Goal: Information Seeking & Learning: Understand process/instructions

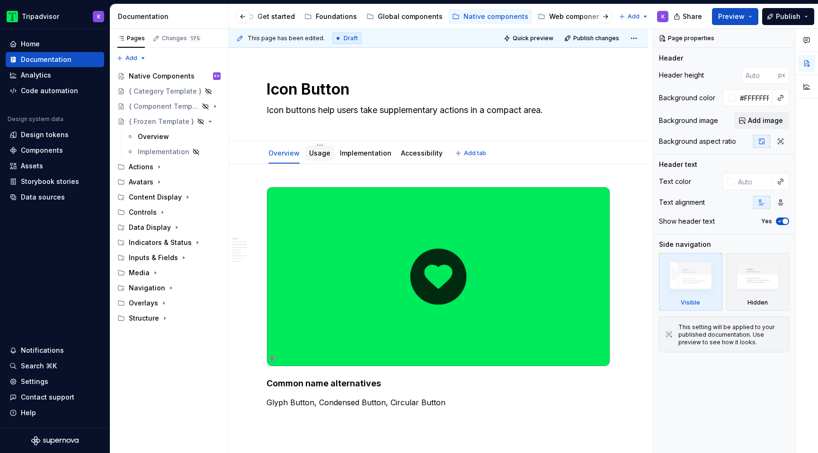
click at [318, 158] on div "Usage" at bounding box center [319, 153] width 21 height 11
click at [159, 169] on icon "Page tree" at bounding box center [159, 167] width 8 height 8
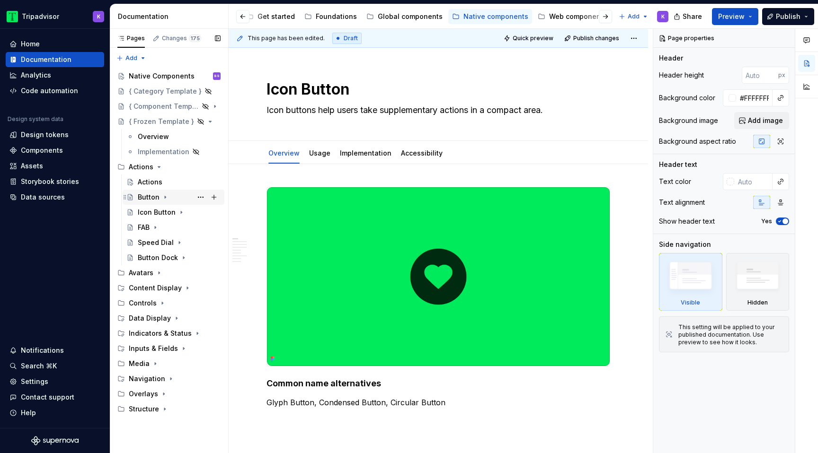
click at [165, 198] on icon "Page tree" at bounding box center [165, 197] width 1 height 2
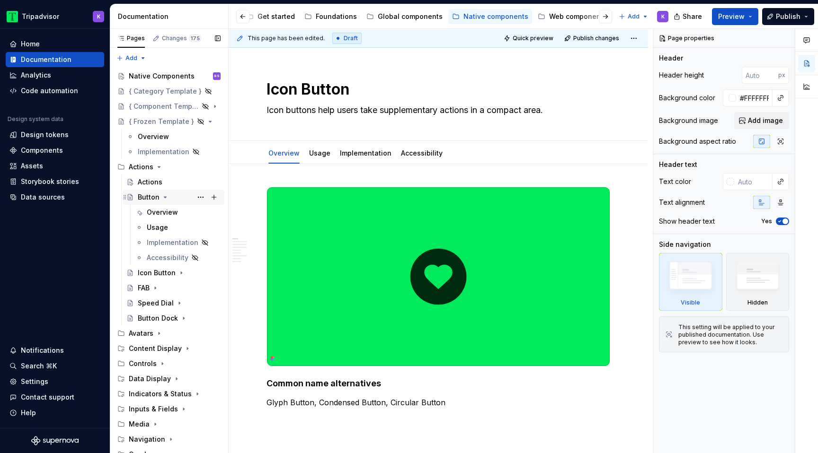
click at [165, 194] on icon "Page tree" at bounding box center [165, 198] width 8 height 8
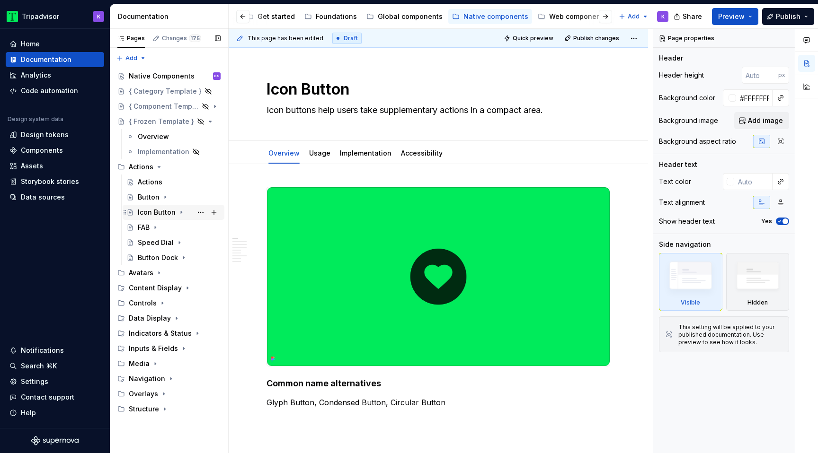
click at [181, 213] on icon "Page tree" at bounding box center [181, 213] width 1 height 2
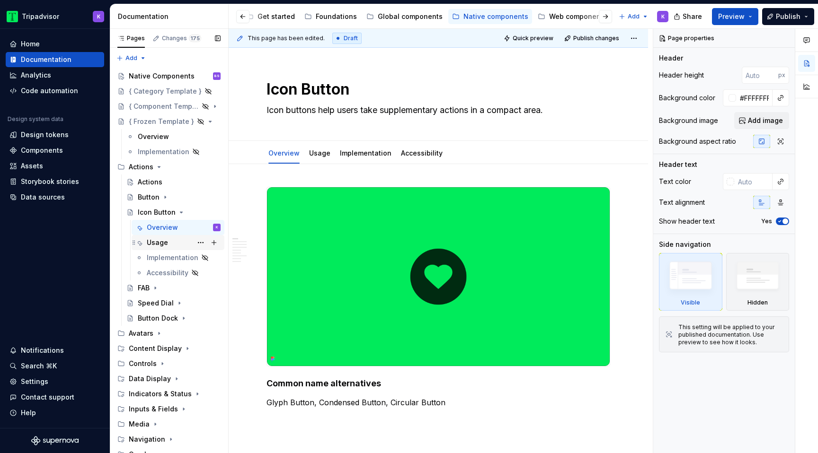
click at [173, 243] on div "Usage" at bounding box center [184, 242] width 74 height 13
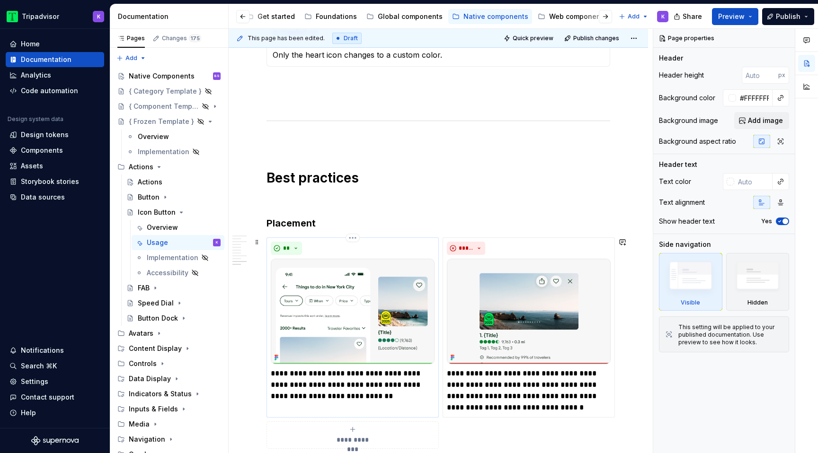
scroll to position [1163, 0]
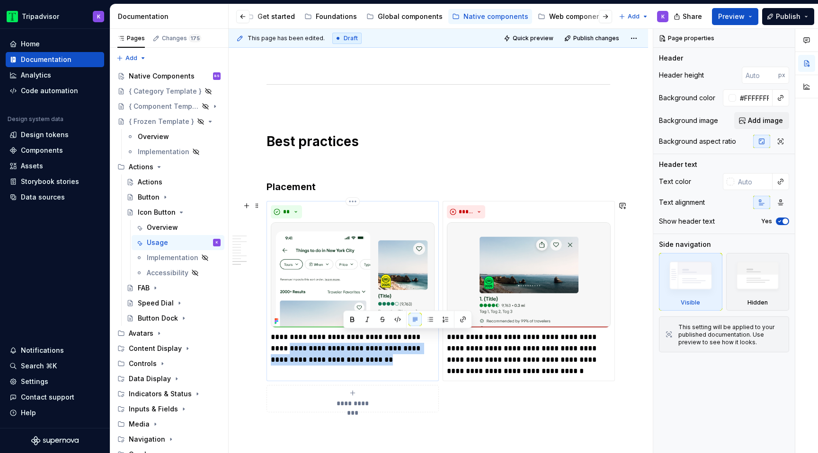
drag, startPoint x: 348, startPoint y: 361, endPoint x: 430, endPoint y: 335, distance: 85.5
click at [430, 335] on p "**********" at bounding box center [353, 349] width 164 height 34
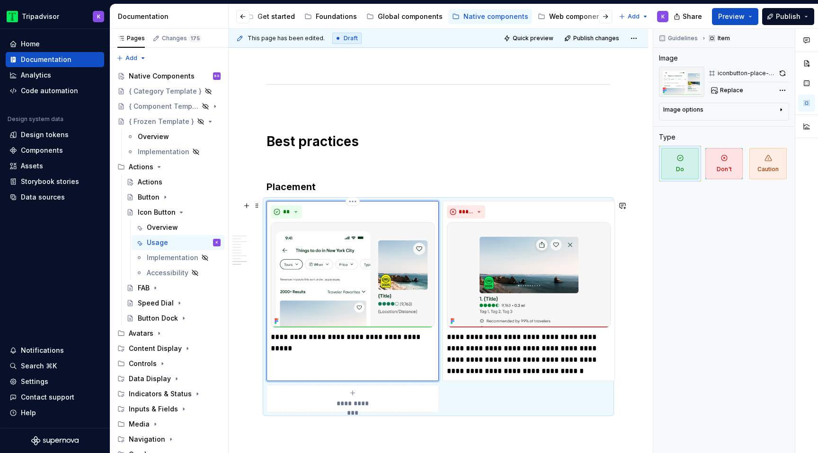
type textarea "*"
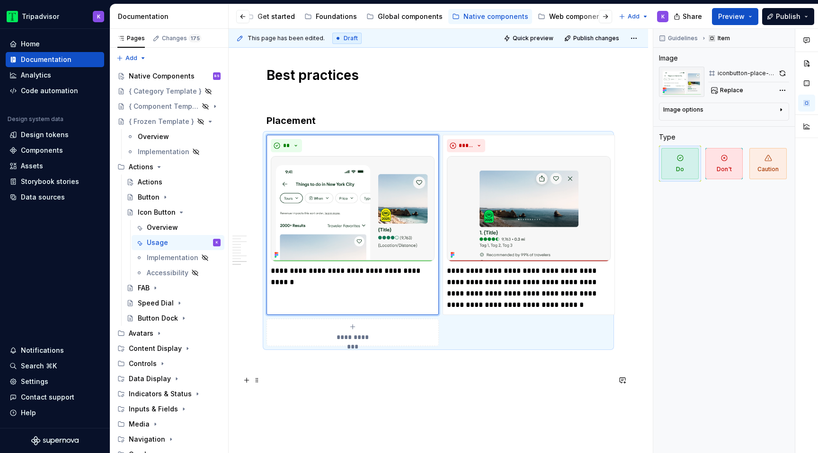
scroll to position [1248, 0]
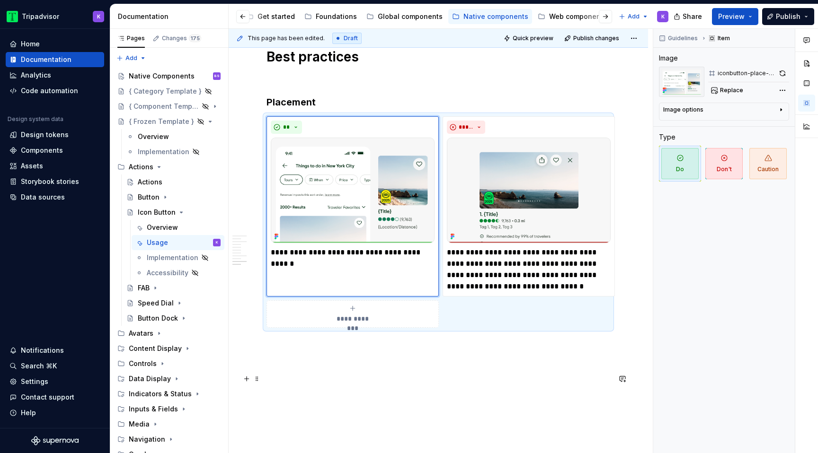
click at [428, 375] on p at bounding box center [438, 378] width 344 height 11
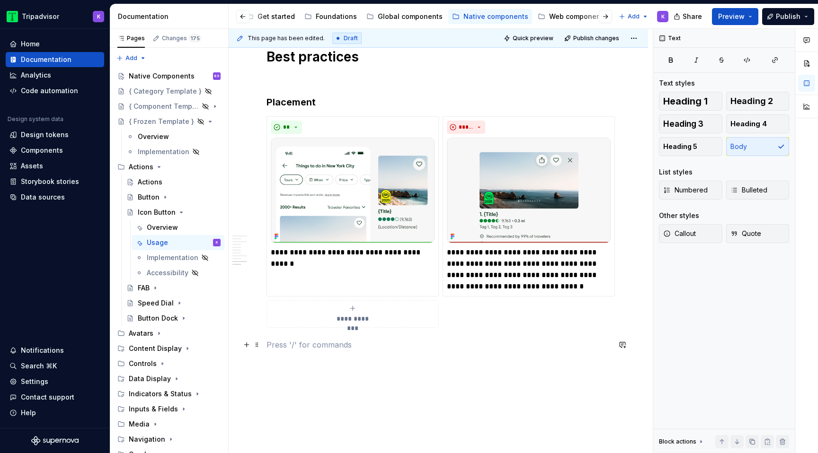
click at [277, 346] on p at bounding box center [438, 344] width 344 height 11
click at [278, 362] on p at bounding box center [438, 361] width 344 height 11
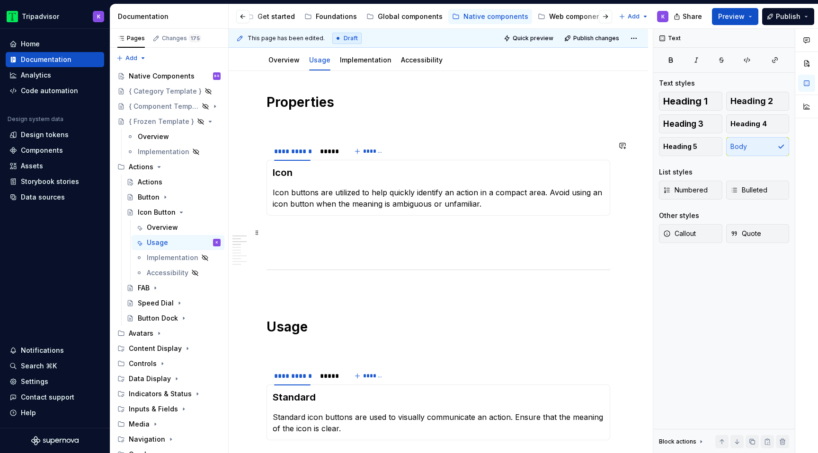
scroll to position [99, 0]
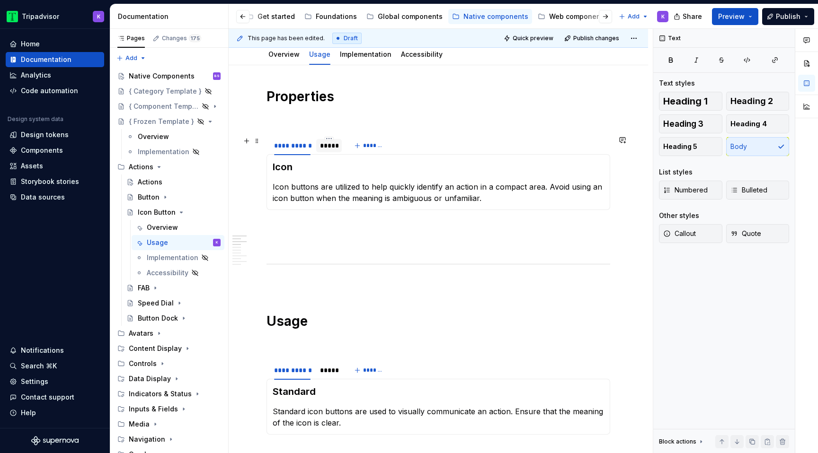
click at [330, 150] on div "*****" at bounding box center [329, 145] width 18 height 9
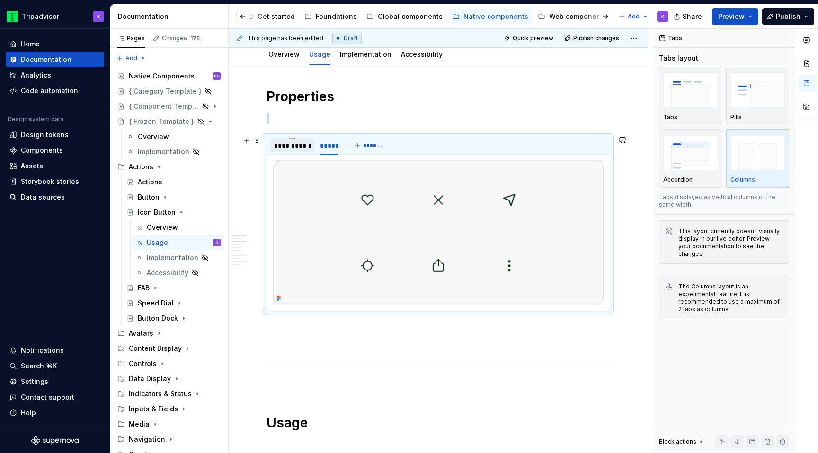
click at [295, 150] on div "**********" at bounding box center [292, 145] width 36 height 9
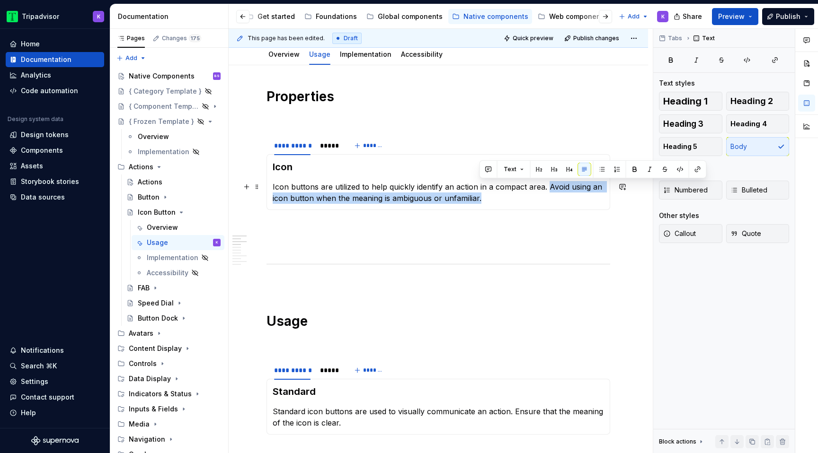
drag, startPoint x: 548, startPoint y: 185, endPoint x: 574, endPoint y: 201, distance: 30.5
click at [574, 201] on p "Icon buttons are utilized to help quickly identify an action in a compact area.…" at bounding box center [438, 192] width 331 height 23
copy p "Avoid using an icon button when the meaning is ambiguous or unfamiliar."
click at [548, 198] on p "Icon buttons are utilized to help quickly identify an action in a compact area.…" at bounding box center [438, 192] width 331 height 23
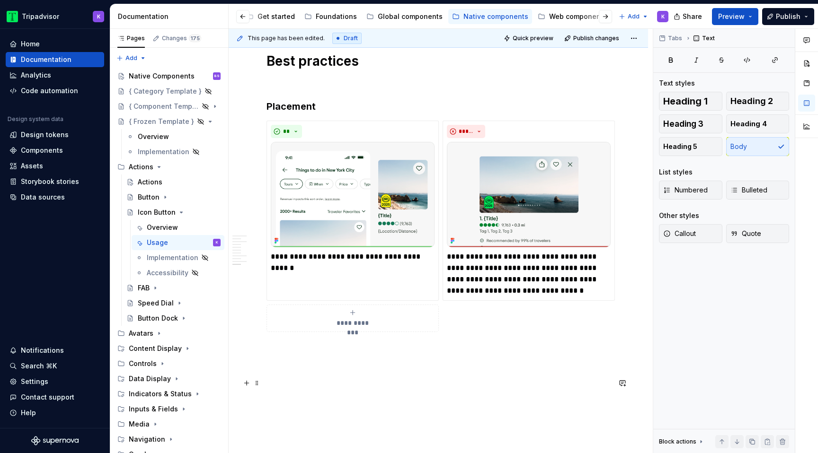
scroll to position [1231, 0]
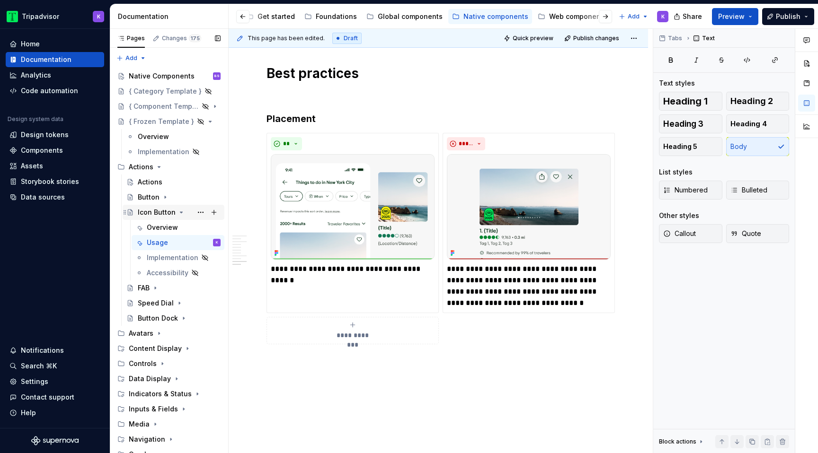
click at [177, 213] on icon "Page tree" at bounding box center [181, 213] width 8 height 8
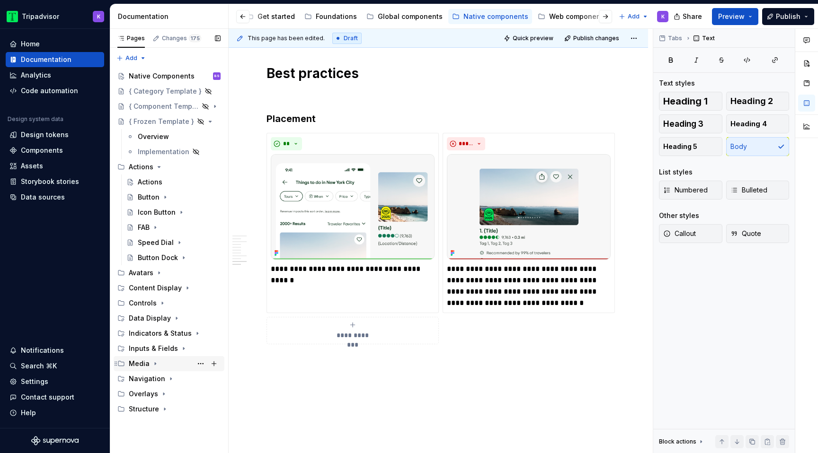
click at [154, 363] on icon "Page tree" at bounding box center [155, 364] width 8 height 8
click at [161, 380] on icon "Page tree" at bounding box center [164, 379] width 8 height 8
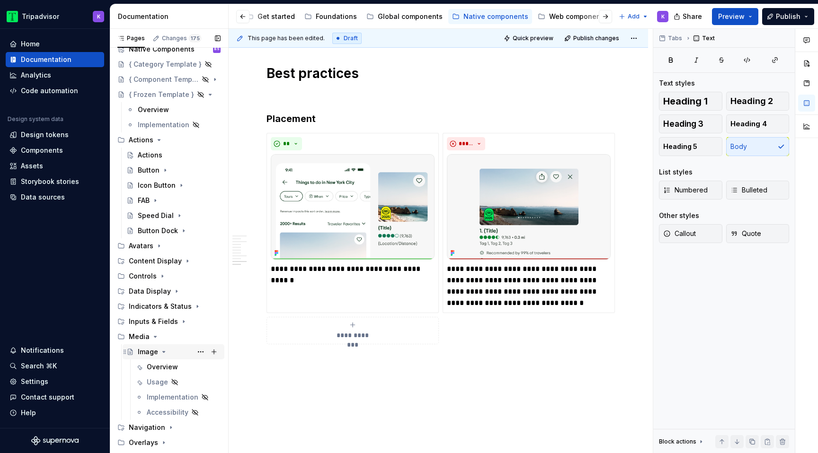
scroll to position [37, 0]
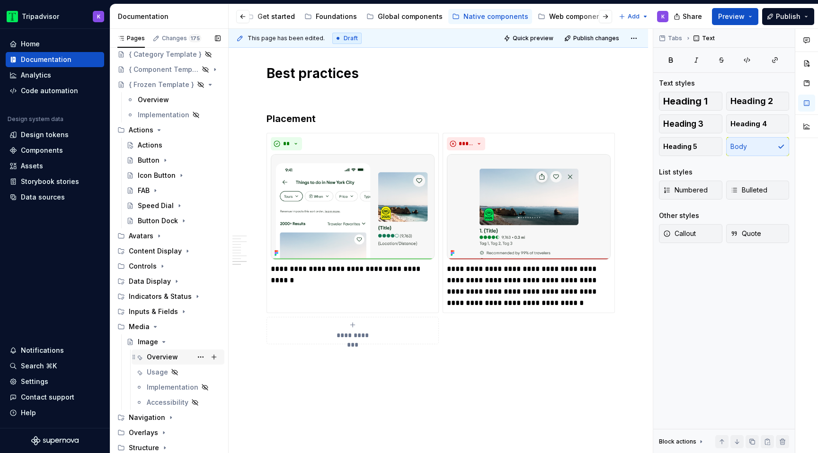
click at [171, 360] on div "Overview" at bounding box center [162, 357] width 31 height 9
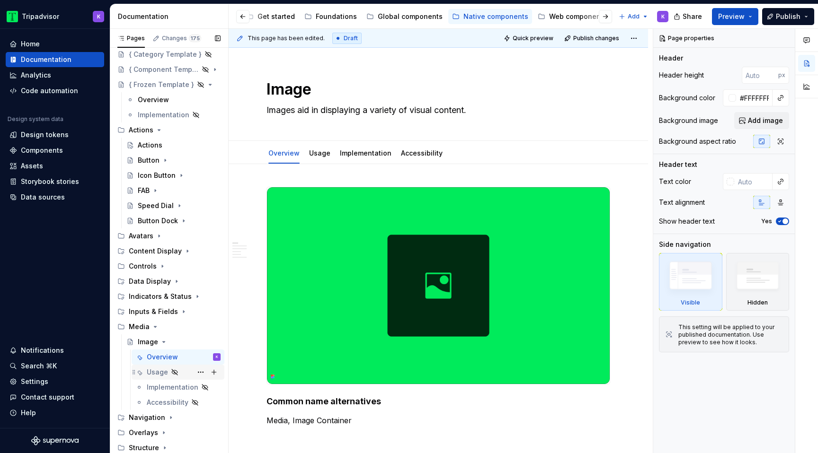
click at [172, 375] on icon "Page tree" at bounding box center [175, 373] width 8 height 8
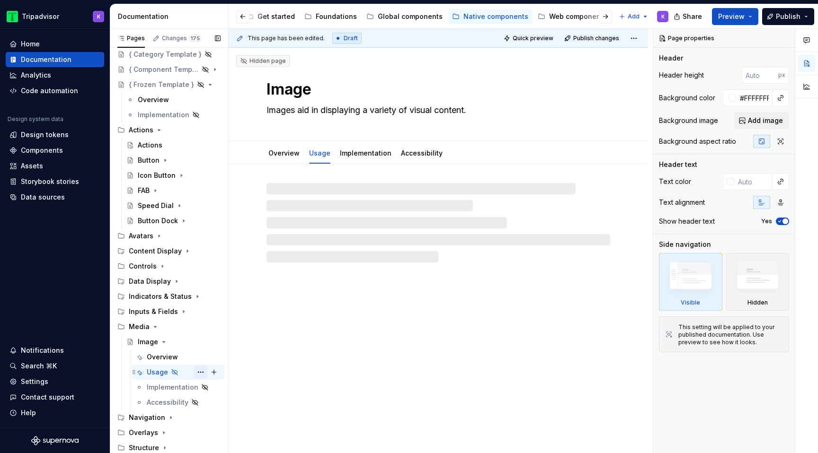
click at [199, 370] on button "Page tree" at bounding box center [200, 372] width 13 height 13
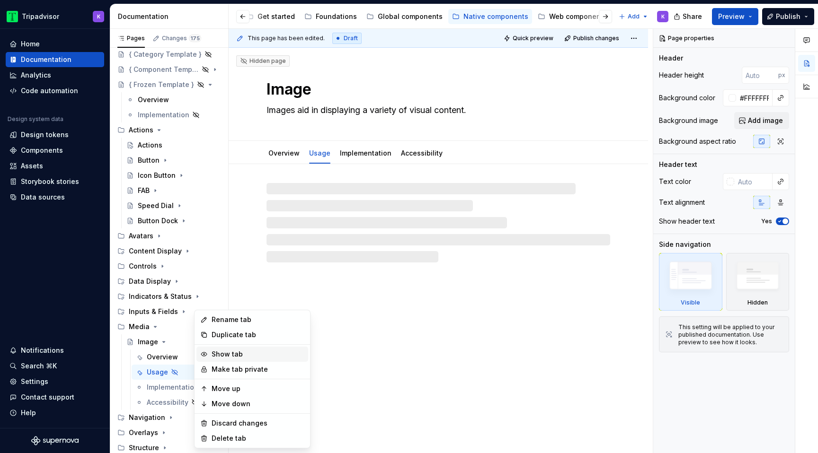
click at [223, 353] on div "Show tab" at bounding box center [258, 354] width 93 height 9
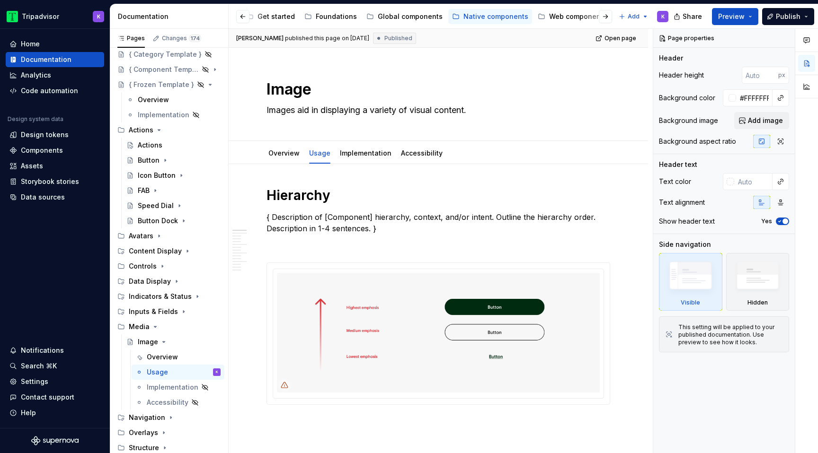
type textarea "*"
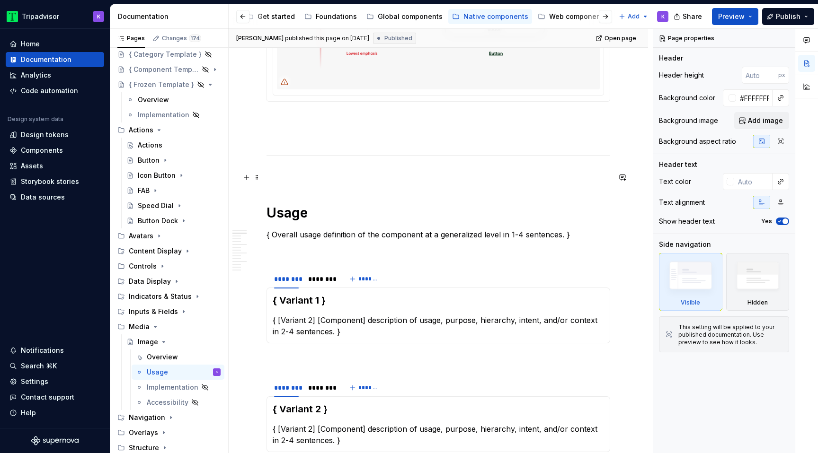
scroll to position [278, 0]
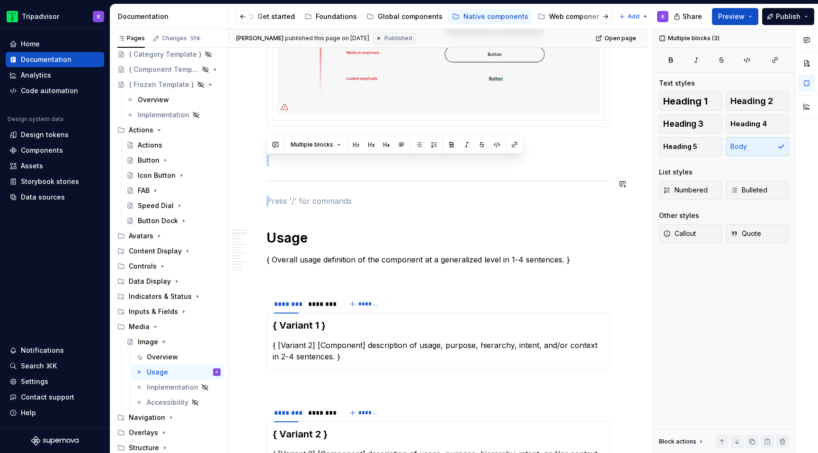
drag, startPoint x: 285, startPoint y: 207, endPoint x: 270, endPoint y: 169, distance: 40.8
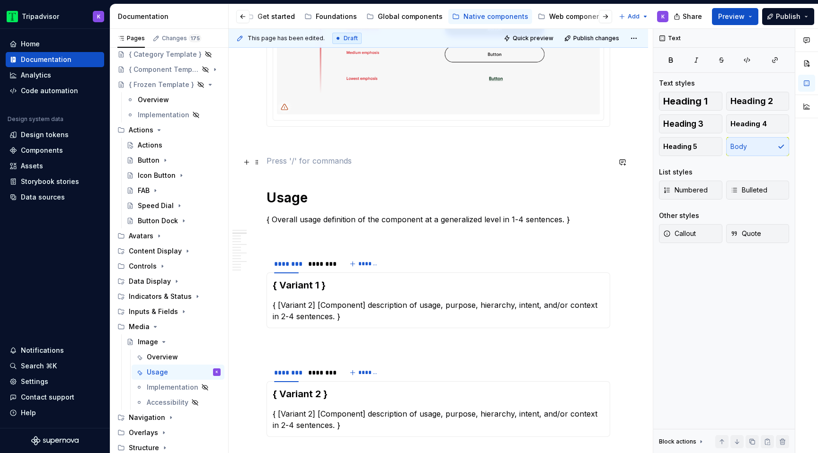
scroll to position [204, 0]
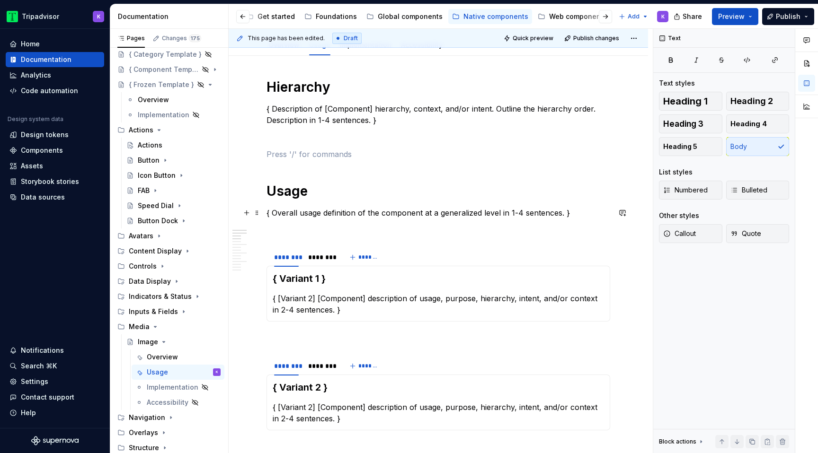
scroll to position [97, 0]
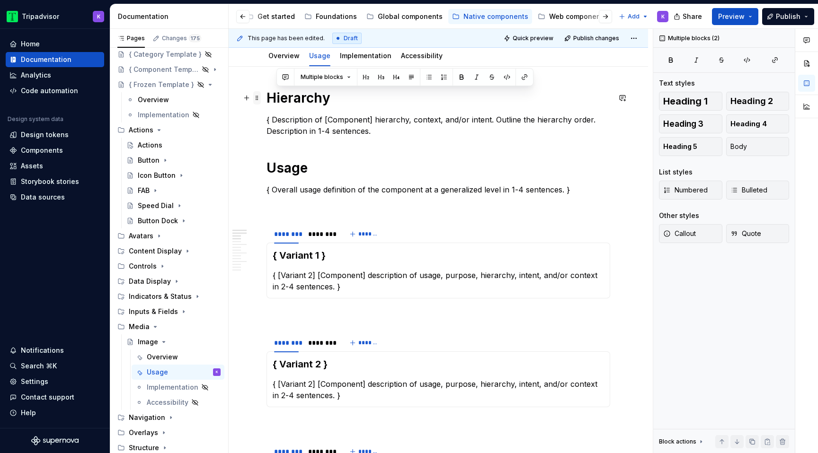
drag, startPoint x: 391, startPoint y: 135, endPoint x: 255, endPoint y: 101, distance: 140.5
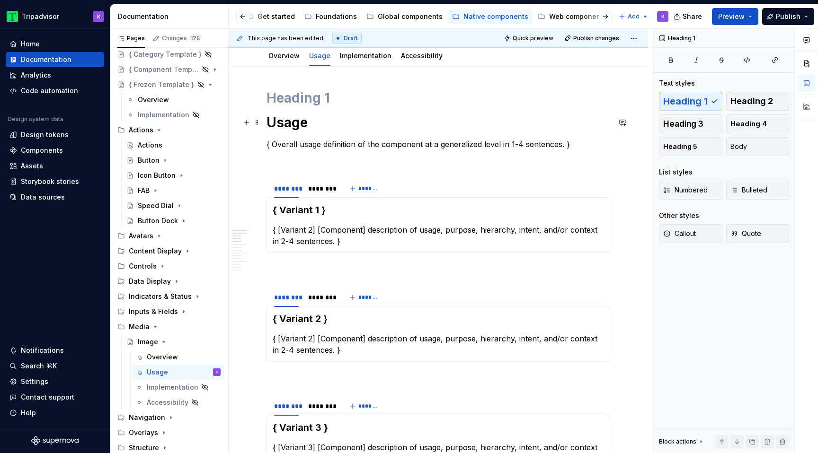
click at [267, 122] on h1 "Usage" at bounding box center [438, 122] width 344 height 17
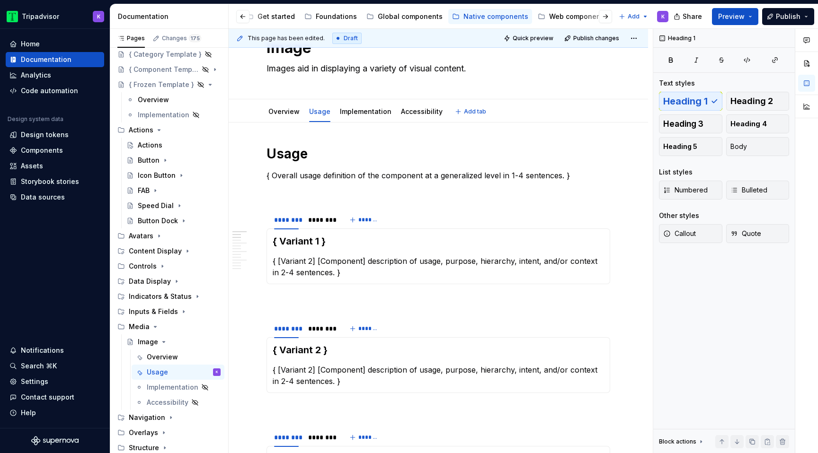
scroll to position [34, 0]
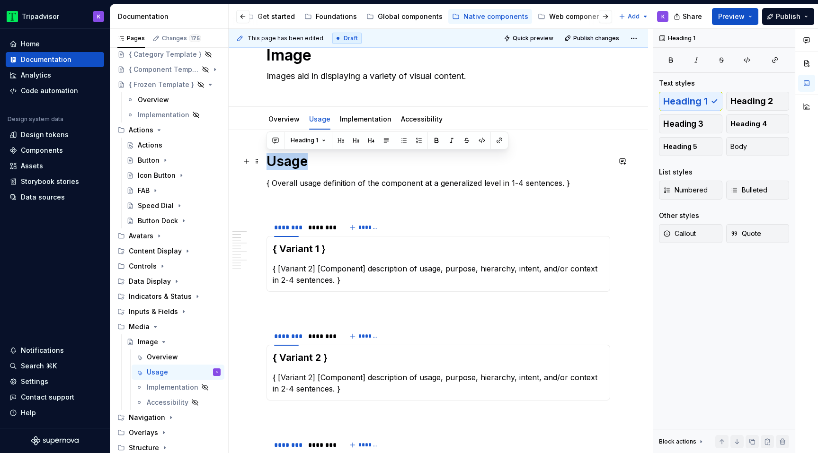
drag, startPoint x: 306, startPoint y: 166, endPoint x: 266, endPoint y: 165, distance: 40.7
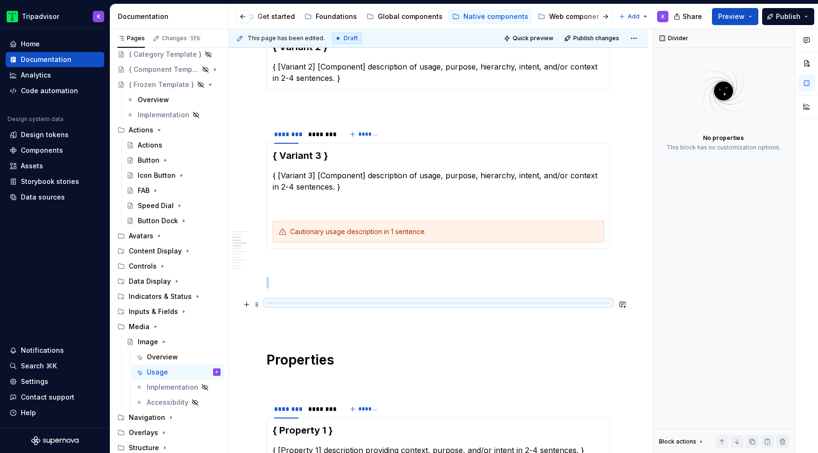
click at [287, 303] on hr at bounding box center [438, 303] width 344 height 0
click at [285, 271] on p at bounding box center [438, 265] width 344 height 11
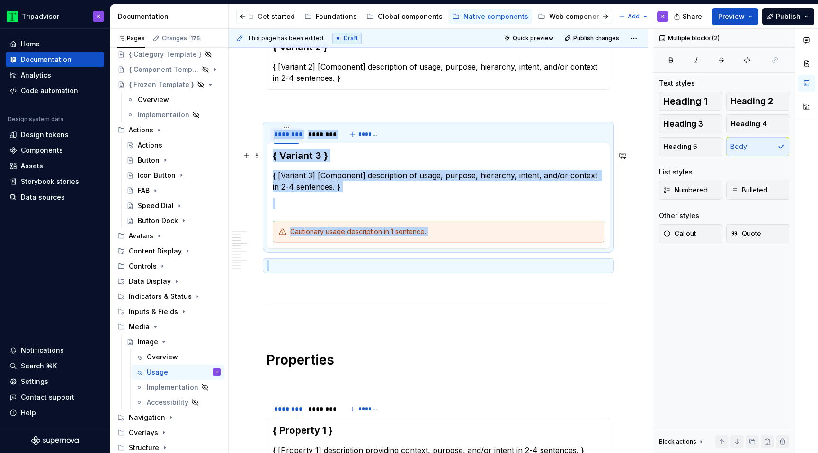
drag, startPoint x: 288, startPoint y: 264, endPoint x: 271, endPoint y: 141, distance: 124.2
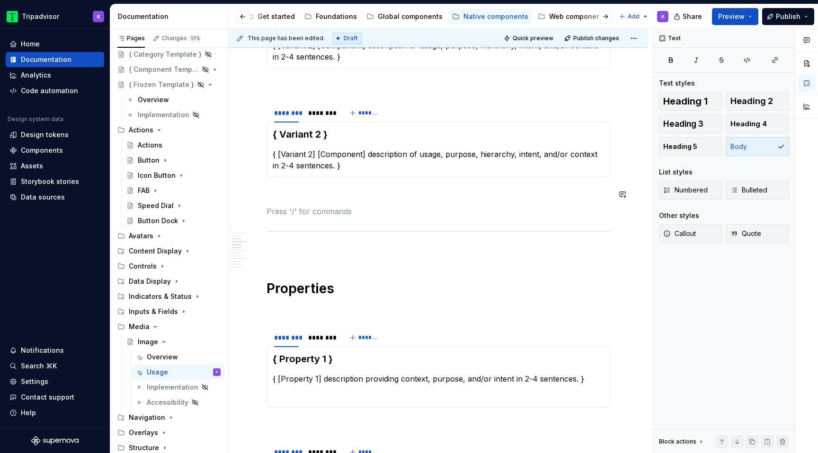
scroll to position [249, 0]
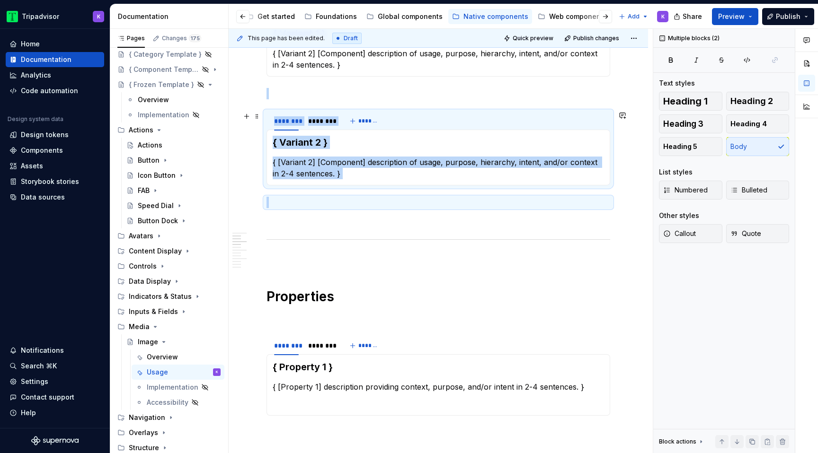
drag, startPoint x: 277, startPoint y: 204, endPoint x: 275, endPoint y: 94, distance: 110.3
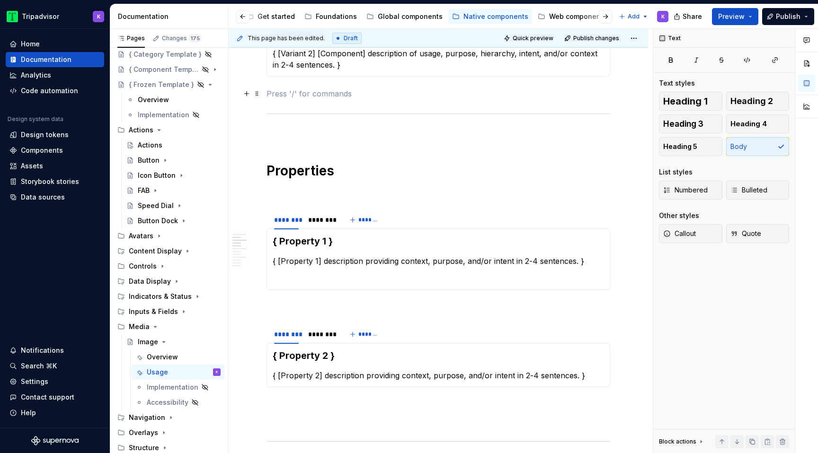
scroll to position [135, 0]
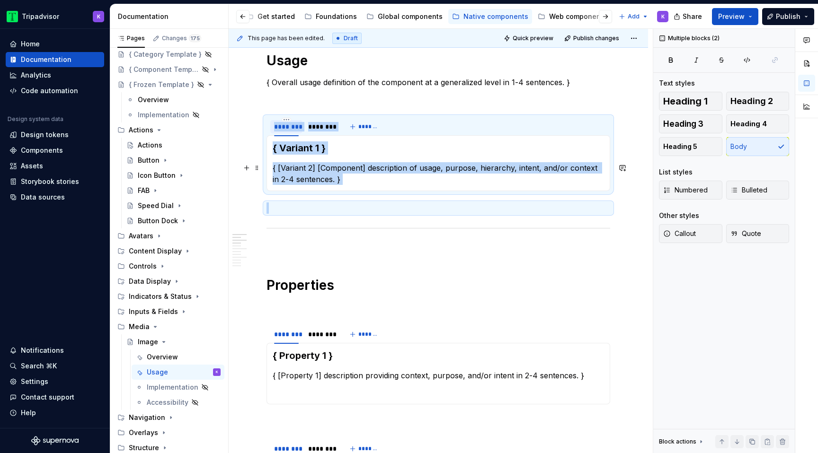
drag, startPoint x: 289, startPoint y: 206, endPoint x: 285, endPoint y: 129, distance: 77.7
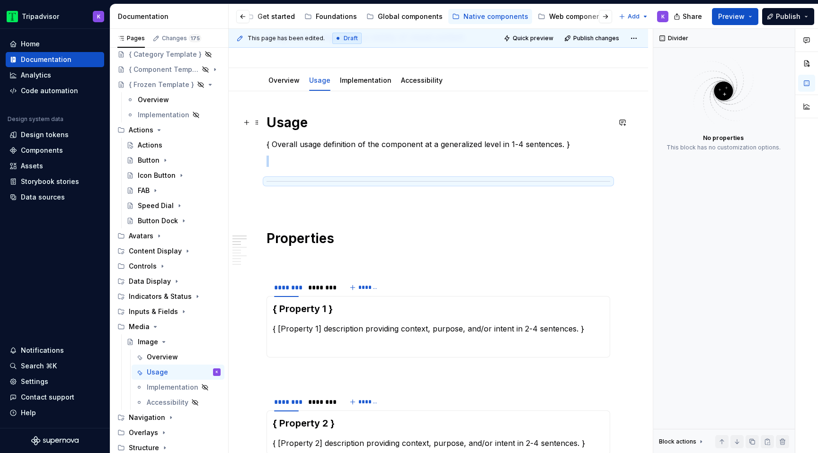
scroll to position [70, 0]
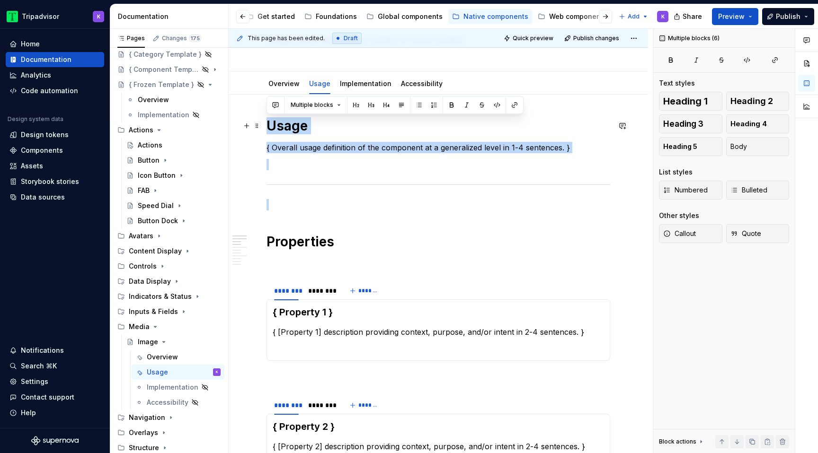
drag, startPoint x: 278, startPoint y: 219, endPoint x: 257, endPoint y: 133, distance: 88.0
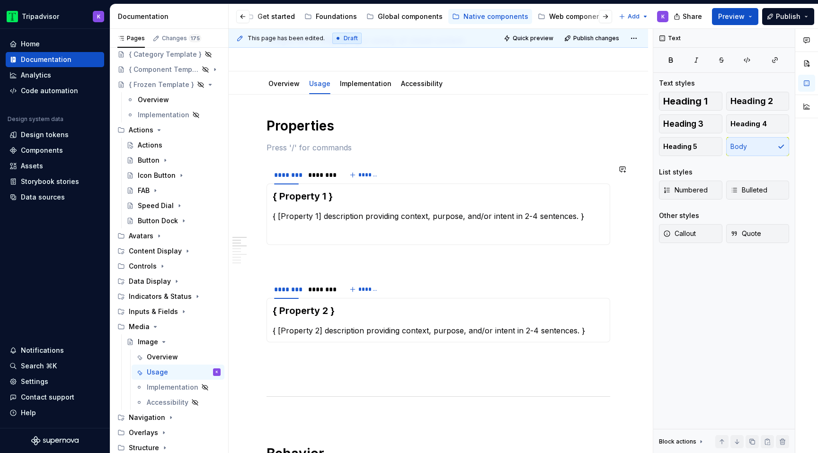
click at [326, 180] on div "********" at bounding box center [320, 174] width 32 height 13
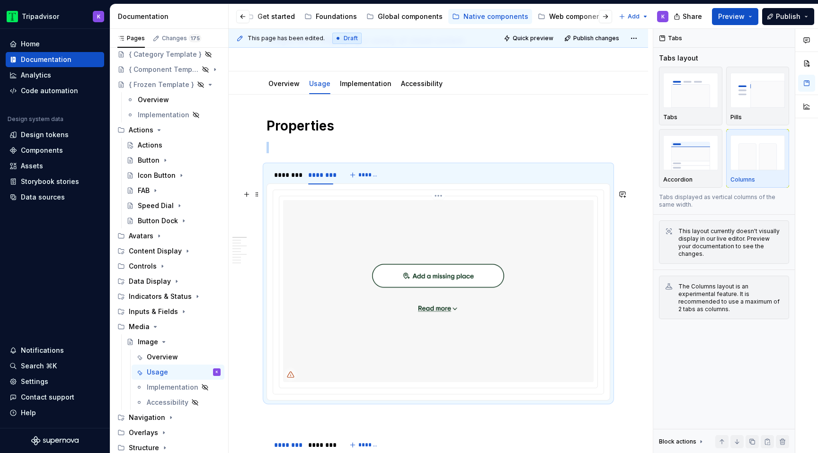
click at [337, 267] on img at bounding box center [438, 291] width 310 height 182
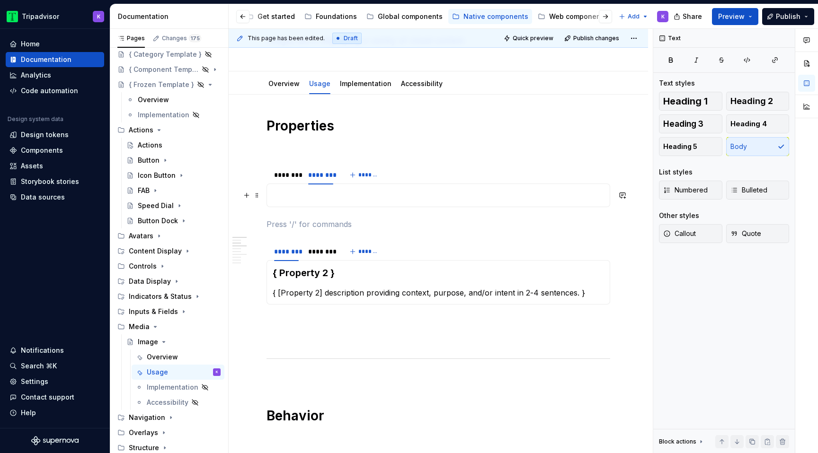
click at [327, 196] on p at bounding box center [438, 195] width 331 height 11
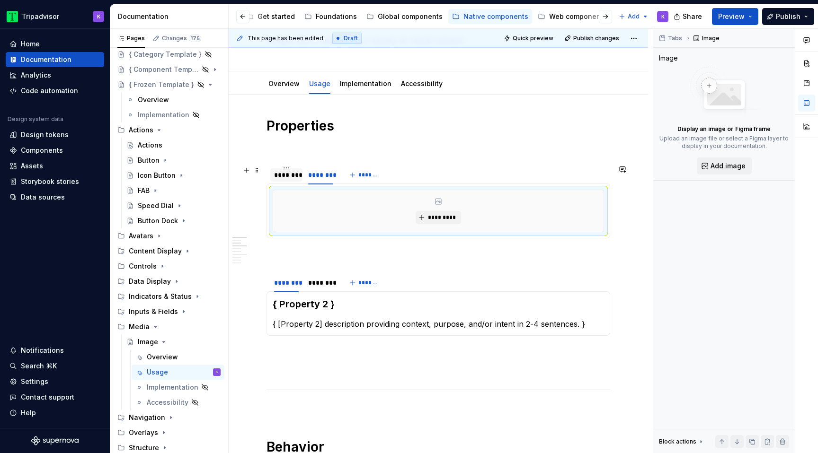
click at [288, 174] on div "********" at bounding box center [286, 174] width 25 height 9
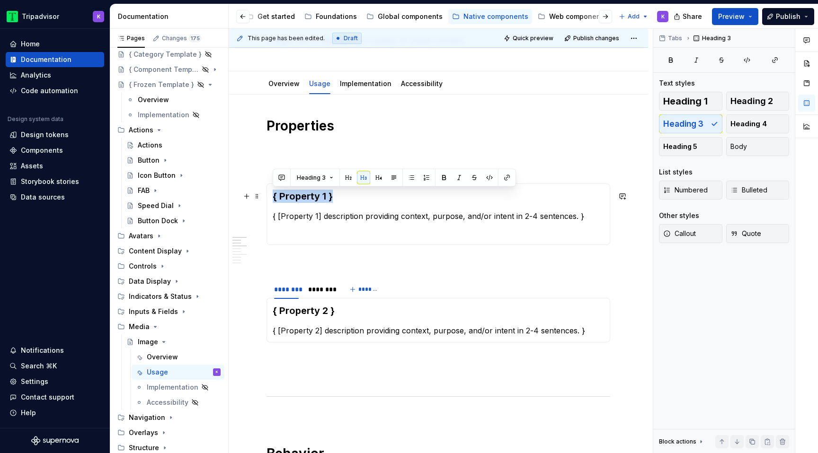
drag, startPoint x: 334, startPoint y: 199, endPoint x: 273, endPoint y: 197, distance: 60.6
click at [273, 197] on h3 "{ Property 1 }" at bounding box center [438, 196] width 331 height 13
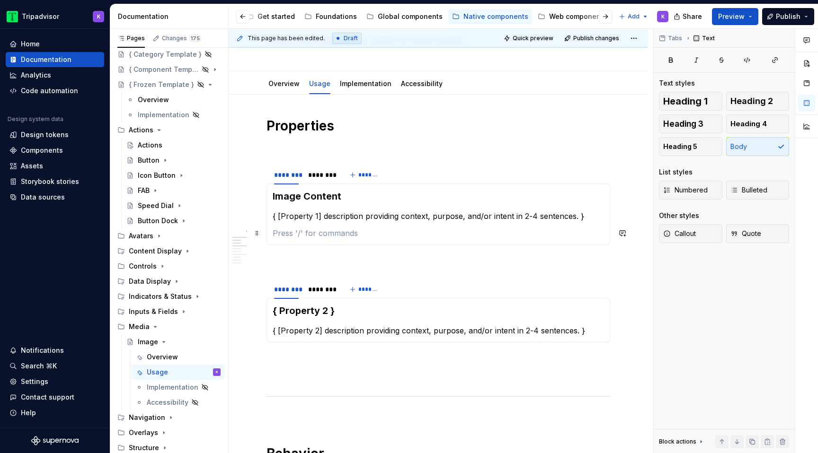
click at [329, 231] on p at bounding box center [438, 233] width 331 height 11
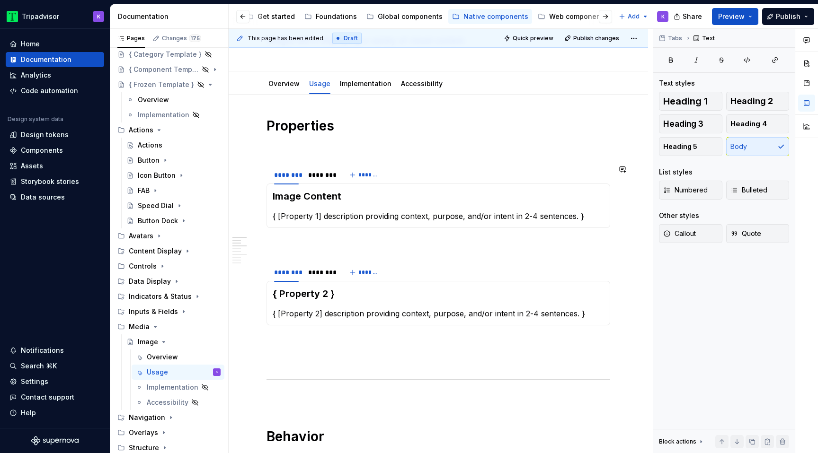
type textarea "*"
click at [381, 212] on p "{ [Property 1] description providing context, purpose, and/or intent in 2-4 sen…" at bounding box center [438, 216] width 331 height 11
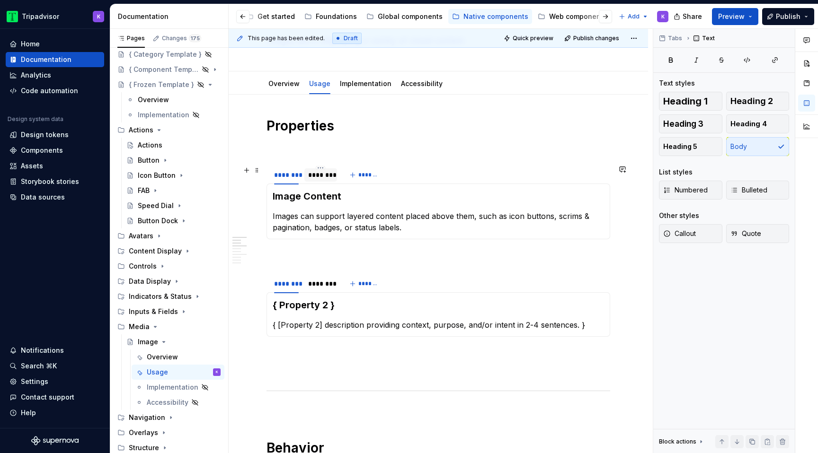
click at [326, 178] on div "********" at bounding box center [320, 174] width 25 height 9
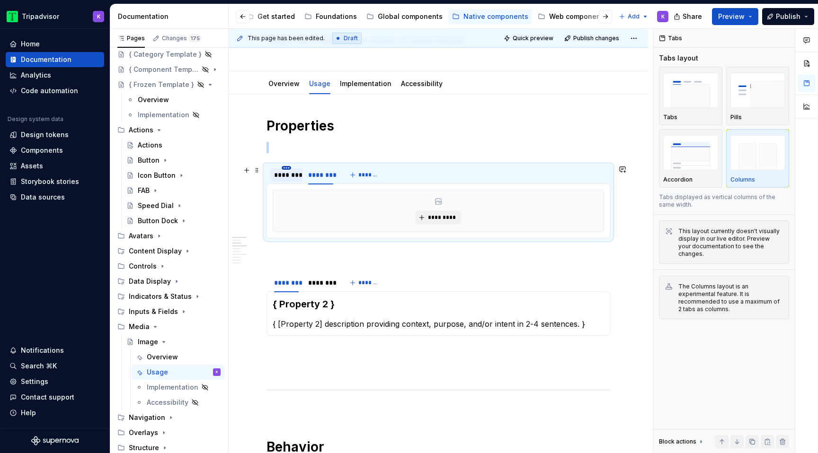
click at [286, 168] on html "Tripadvisor K Home Documentation Analytics Code automation Design system data D…" at bounding box center [409, 226] width 818 height 453
click at [294, 184] on icon at bounding box center [292, 182] width 8 height 8
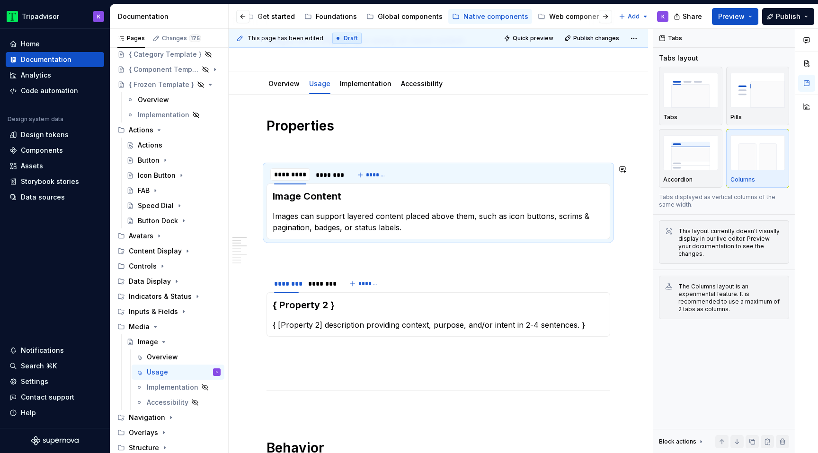
type input "**********"
click at [332, 169] on html "Tripadvisor K Home Documentation Analytics Code automation Design system data D…" at bounding box center [409, 226] width 818 height 453
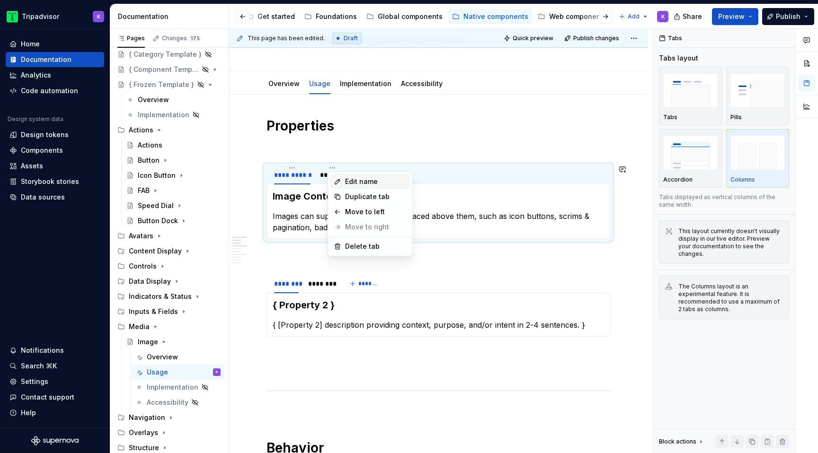
click at [339, 179] on icon at bounding box center [338, 182] width 8 height 8
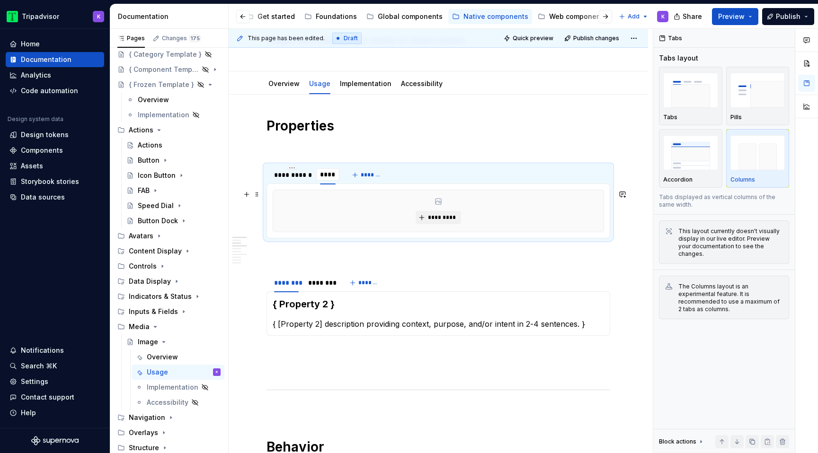
type input "*****"
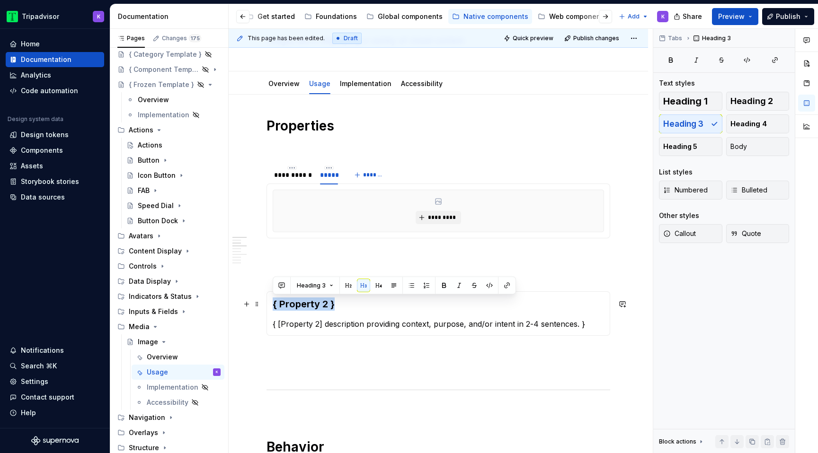
drag, startPoint x: 337, startPoint y: 307, endPoint x: 270, endPoint y: 306, distance: 67.2
click at [270, 306] on div "{ Property 2 } { [Property 2] description providing context, purpose, and/or in…" at bounding box center [438, 314] width 344 height 44
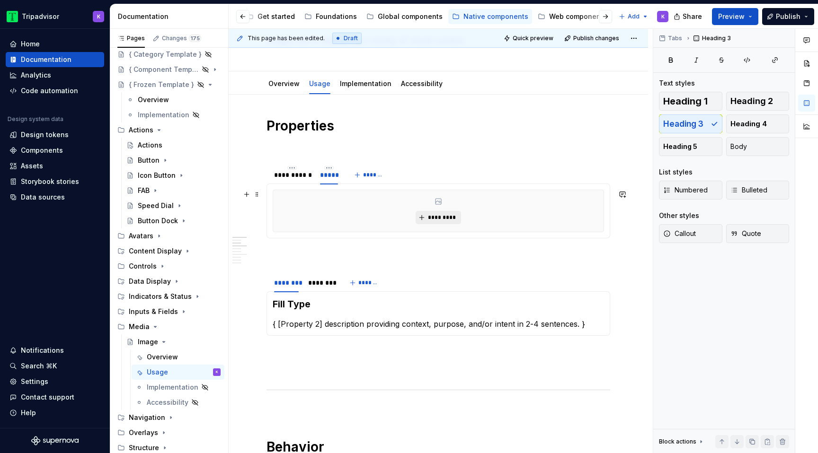
click at [427, 214] on button "*********" at bounding box center [438, 217] width 45 height 13
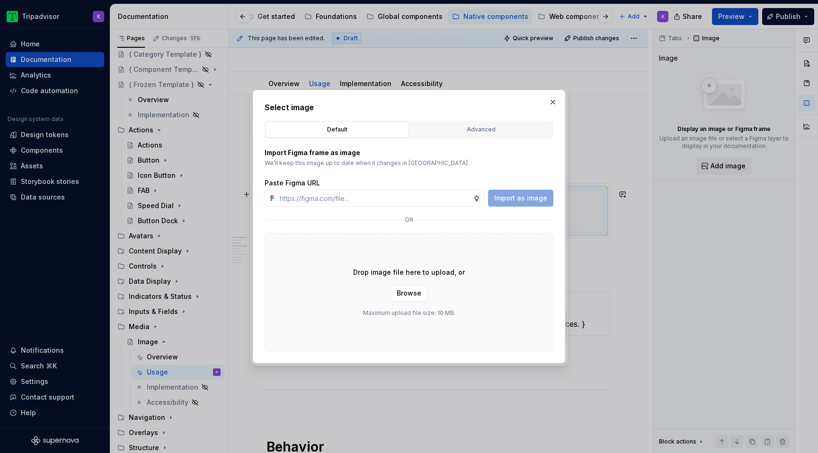
type textarea "*"
type input "[URL][DOMAIN_NAME]"
click at [531, 198] on span "Import as image" at bounding box center [520, 198] width 53 height 9
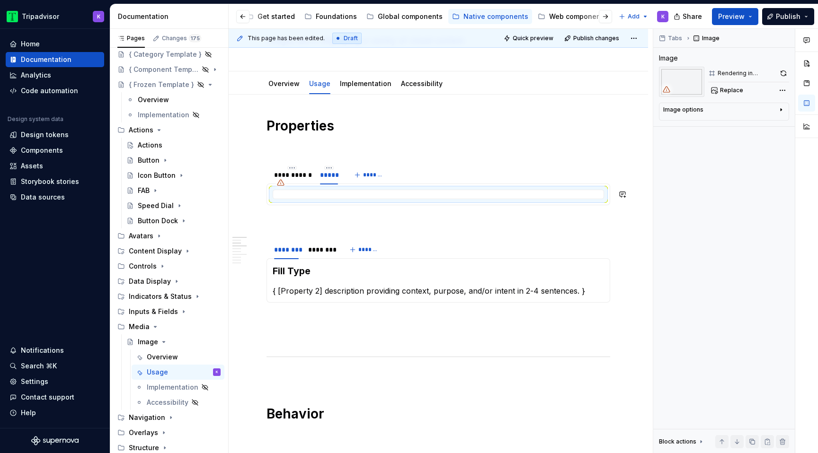
type textarea "*"
click at [284, 246] on div "********" at bounding box center [286, 249] width 25 height 9
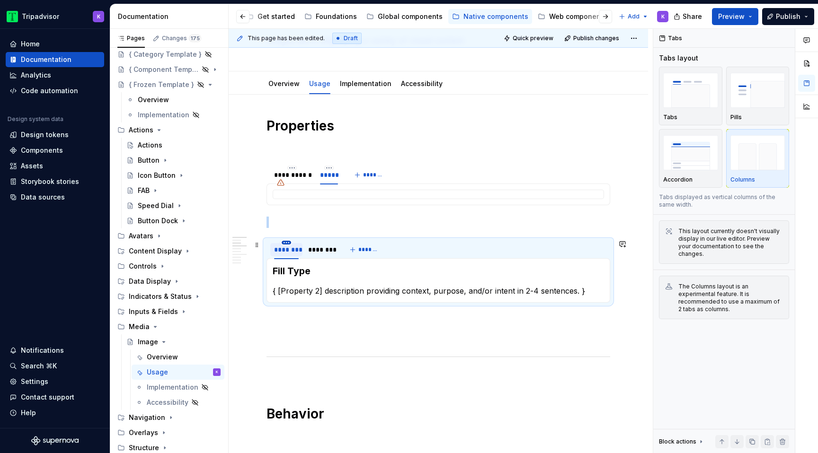
click at [289, 242] on html "Tripadvisor K Home Documentation Analytics Code automation Design system data D…" at bounding box center [409, 226] width 818 height 453
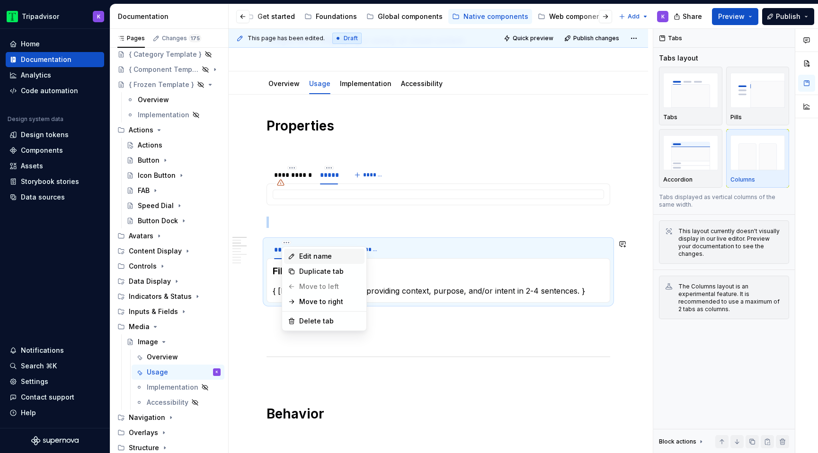
click at [290, 256] on icon at bounding box center [292, 257] width 8 height 8
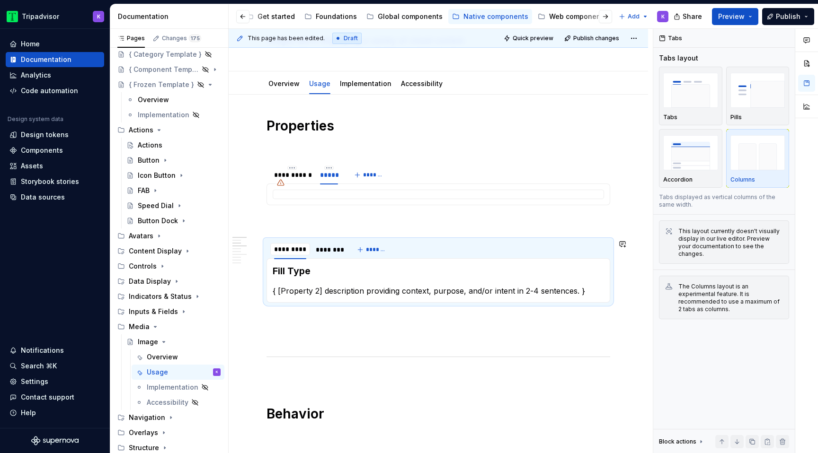
type input "**********"
click at [334, 243] on html "Tripadvisor K Home Documentation Analytics Code automation Design system data D…" at bounding box center [409, 226] width 818 height 453
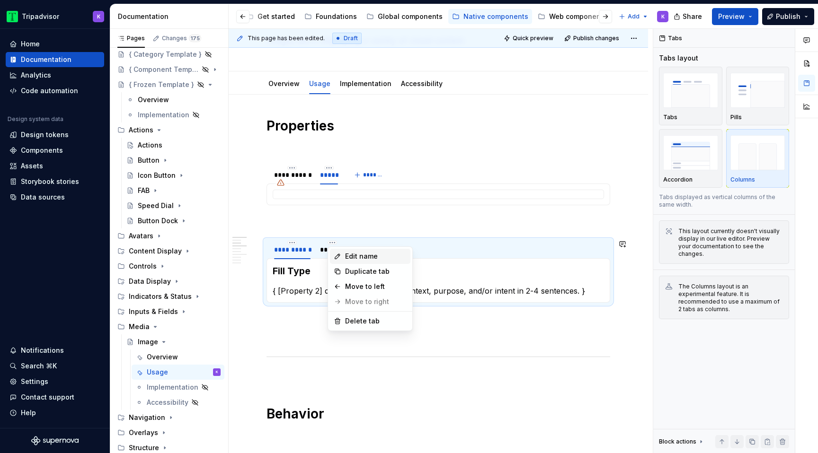
click at [339, 256] on icon at bounding box center [337, 256] width 5 height 5
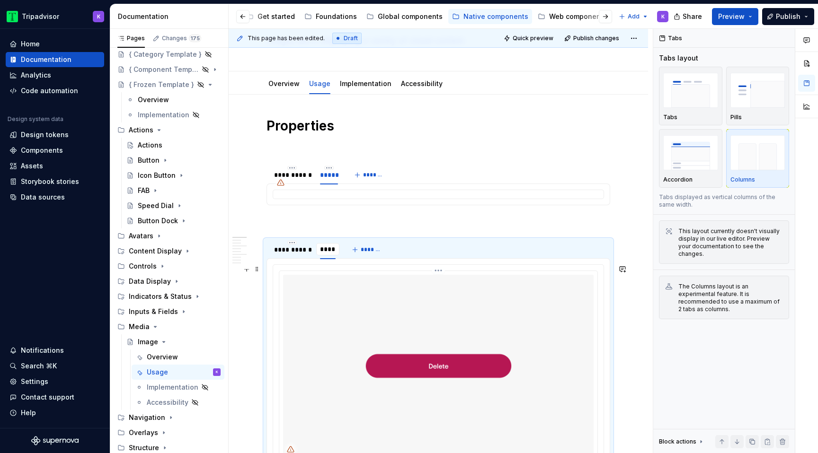
type input "*****"
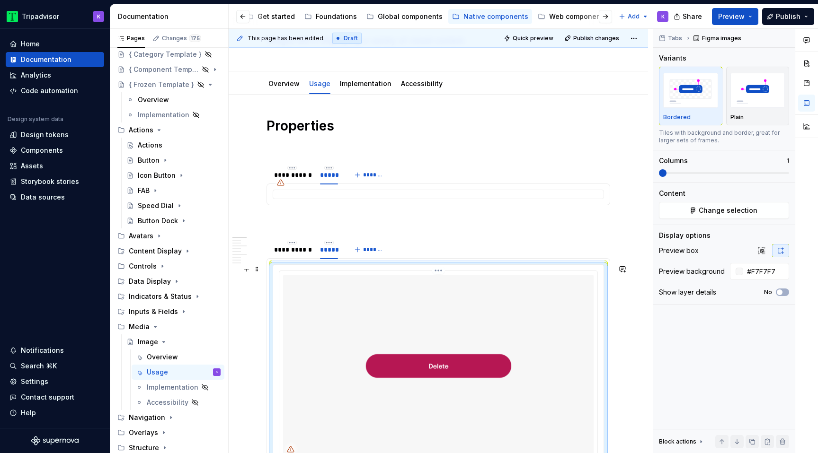
click at [352, 314] on img at bounding box center [438, 366] width 310 height 182
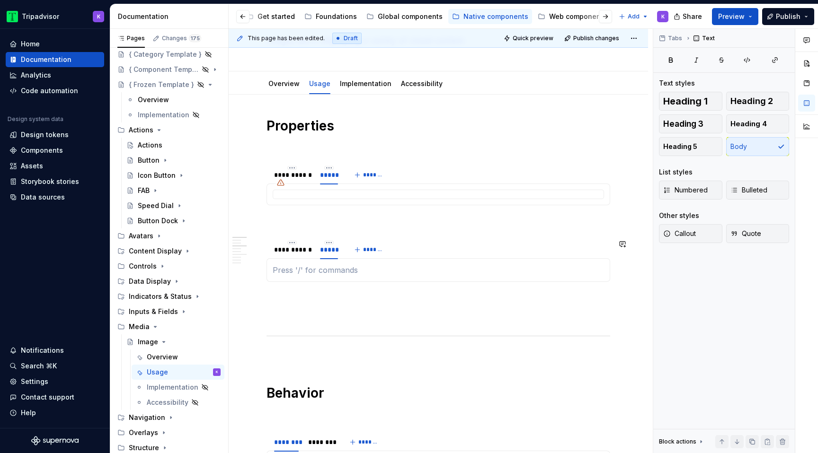
click at [345, 277] on div "Fill Type { [Property 2] description providing context, purpose, and/or intent …" at bounding box center [438, 270] width 344 height 24
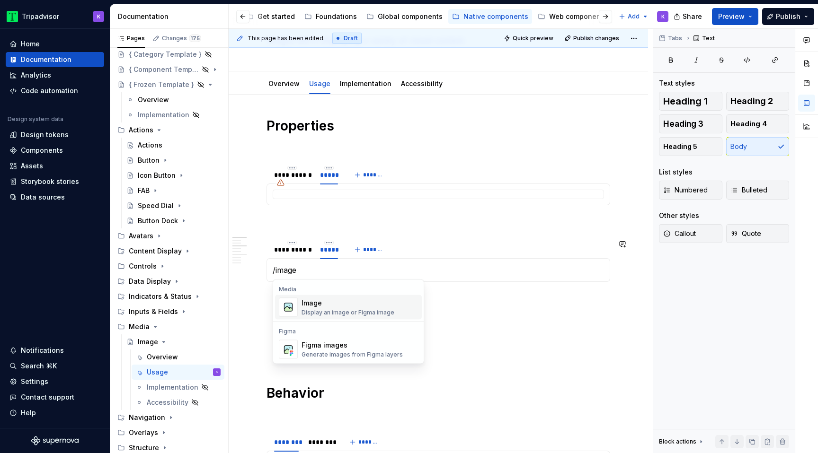
click at [346, 307] on div "Image" at bounding box center [347, 303] width 93 height 9
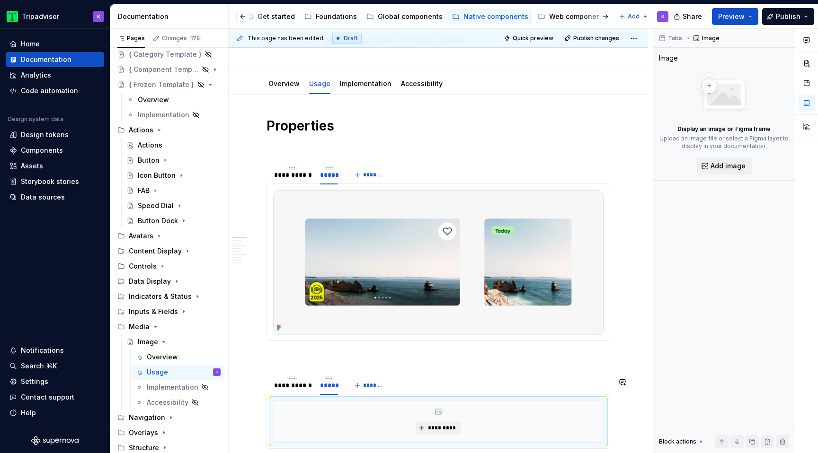
type textarea "*"
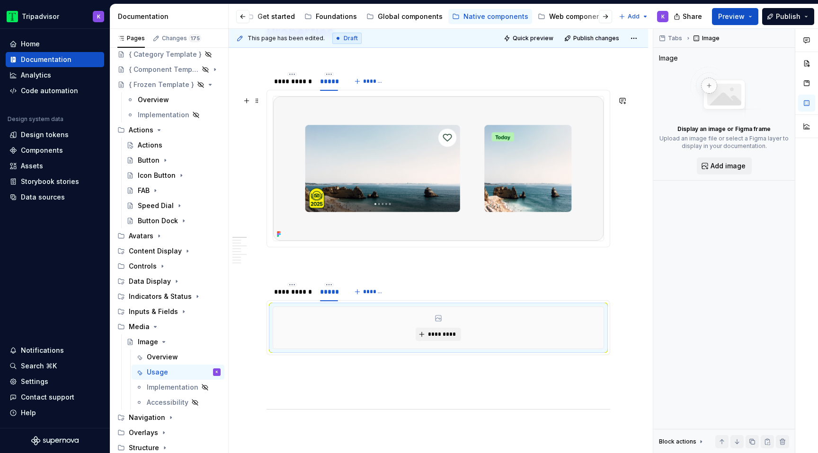
scroll to position [202, 0]
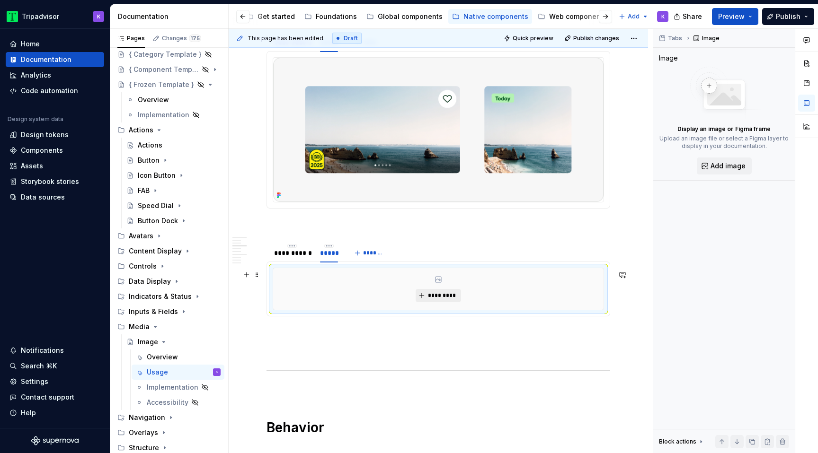
click at [439, 292] on button "*********" at bounding box center [438, 295] width 45 height 13
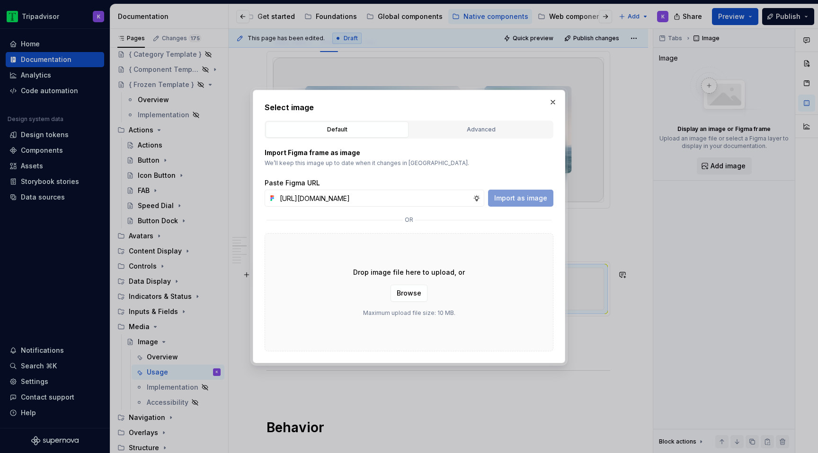
scroll to position [0, 252]
type input "[URL][DOMAIN_NAME]"
click at [544, 195] on span "Import as image" at bounding box center [520, 198] width 53 height 9
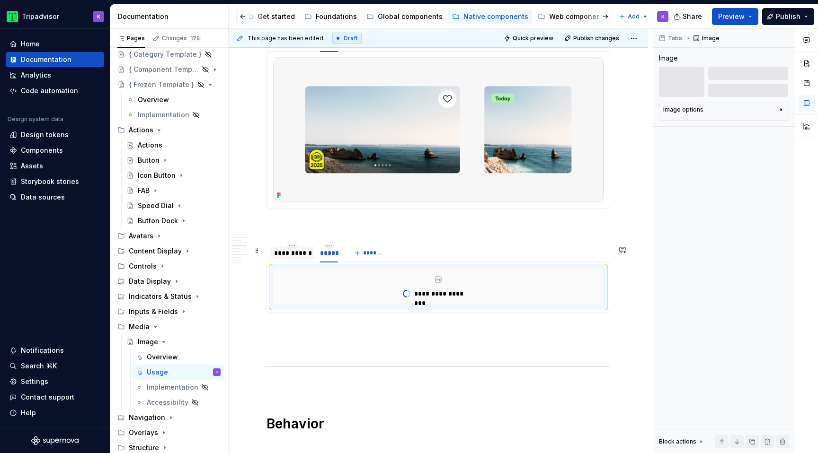
click at [284, 261] on div "**********" at bounding box center [292, 253] width 44 height 15
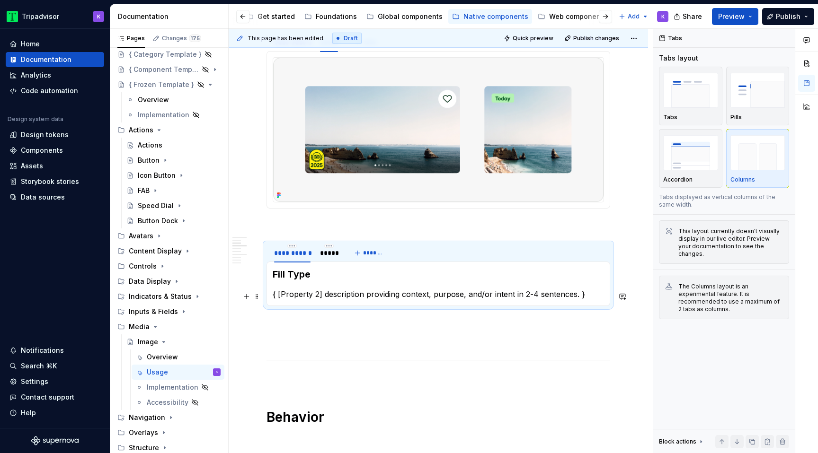
click at [339, 297] on p "{ [Property 2] description providing context, purpose, and/or intent in 2-4 sen…" at bounding box center [438, 294] width 331 height 11
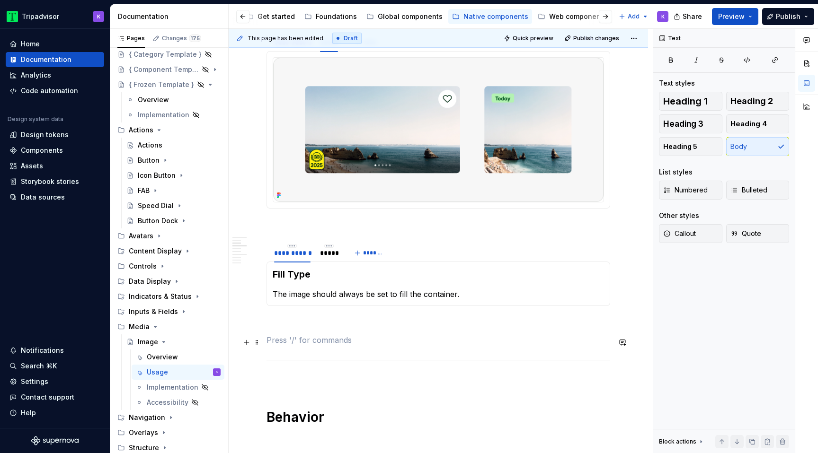
click at [382, 337] on p at bounding box center [438, 340] width 344 height 11
click at [380, 322] on p at bounding box center [438, 323] width 344 height 11
click at [374, 225] on p at bounding box center [438, 225] width 344 height 11
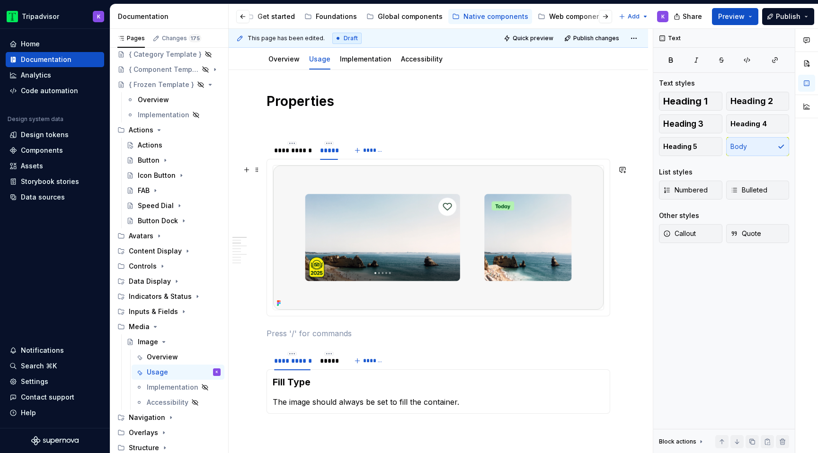
scroll to position [83, 0]
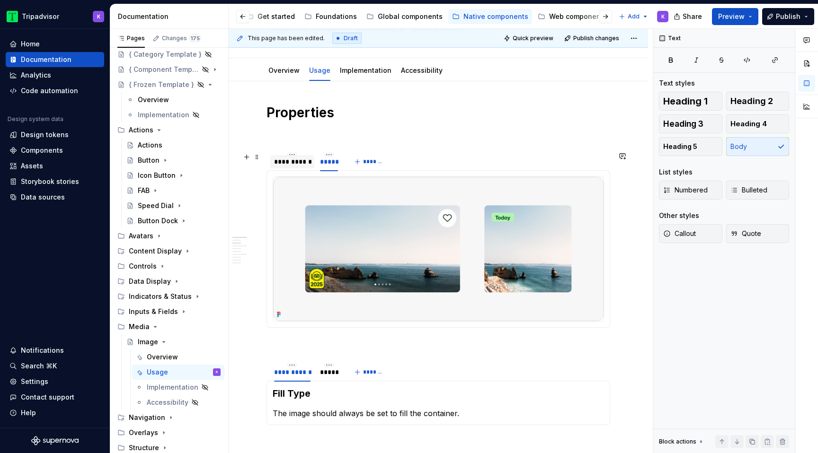
click at [295, 159] on div "**********" at bounding box center [292, 161] width 36 height 9
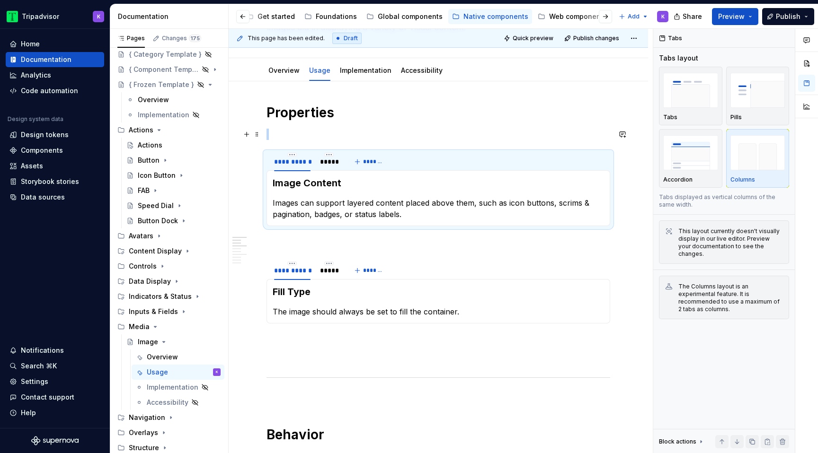
click at [306, 134] on p at bounding box center [438, 134] width 344 height 11
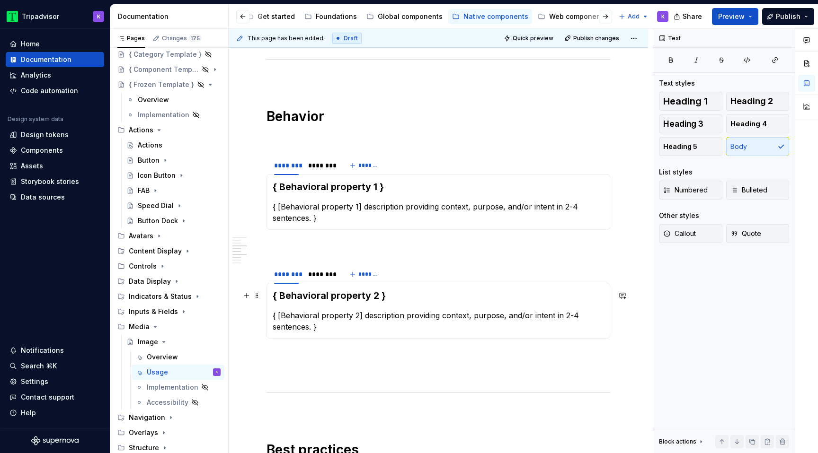
scroll to position [397, 0]
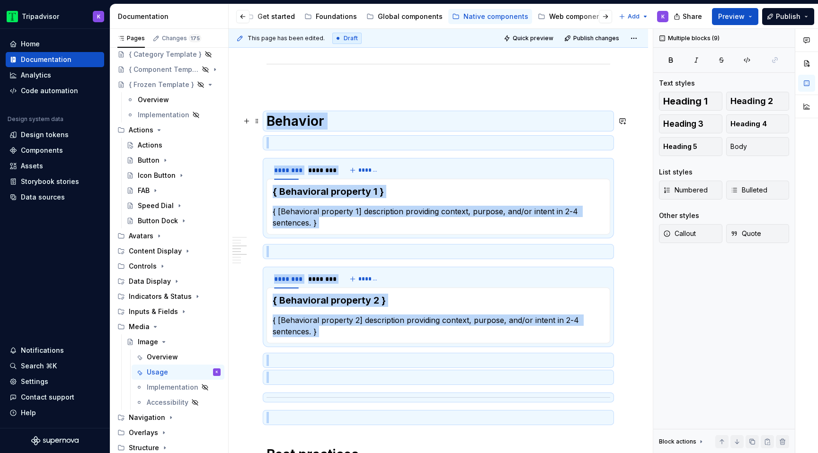
drag, startPoint x: 299, startPoint y: 405, endPoint x: 275, endPoint y: 108, distance: 297.3
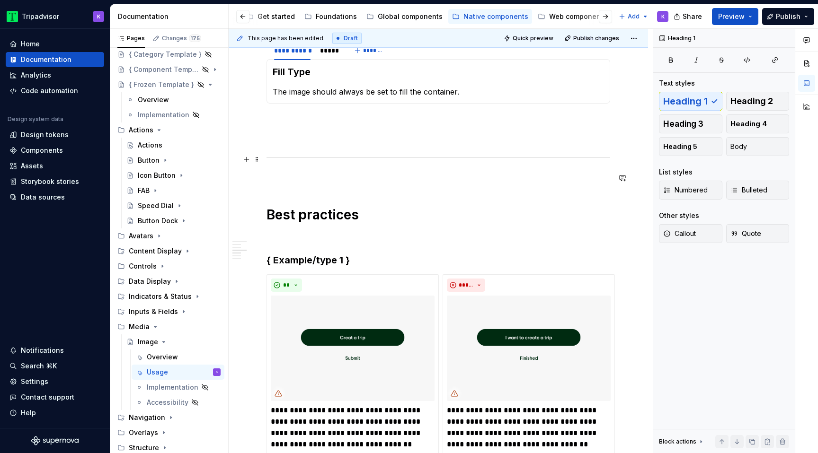
scroll to position [298, 0]
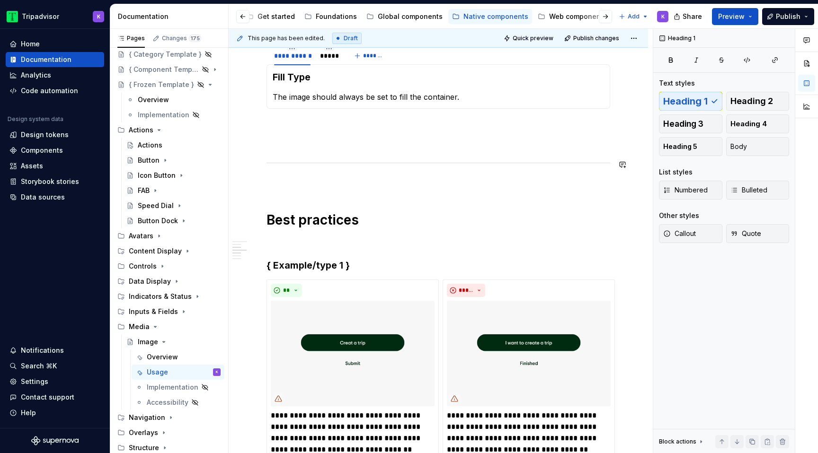
click at [275, 180] on p at bounding box center [438, 182] width 344 height 11
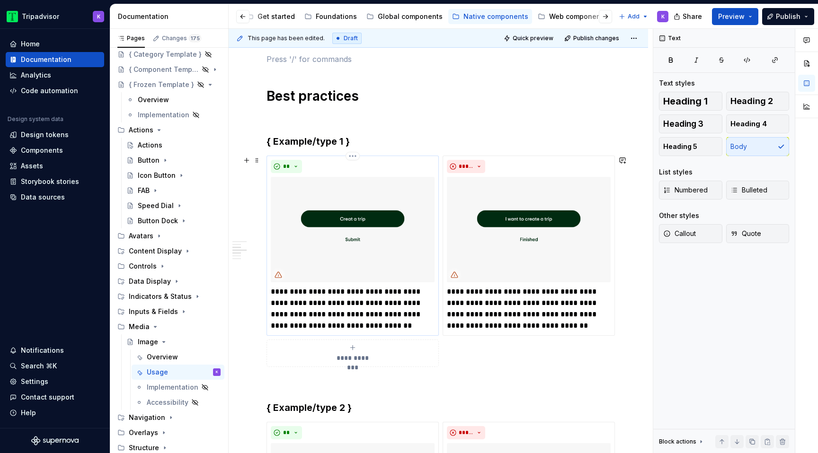
scroll to position [431, 0]
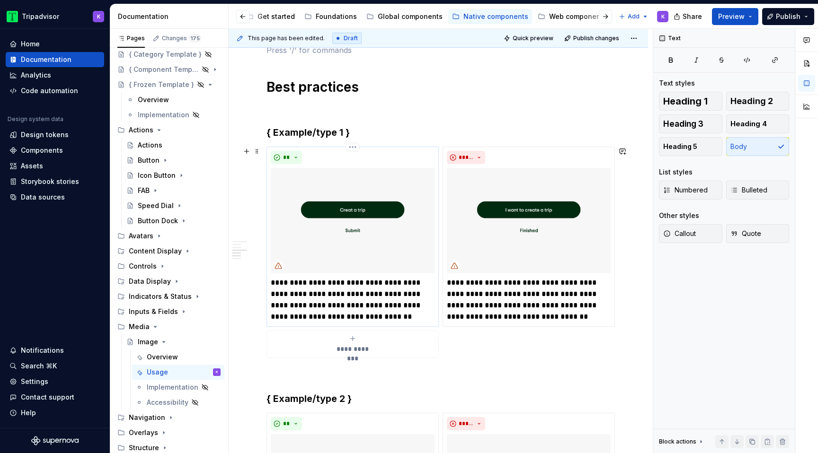
click at [347, 228] on img at bounding box center [353, 221] width 164 height 106
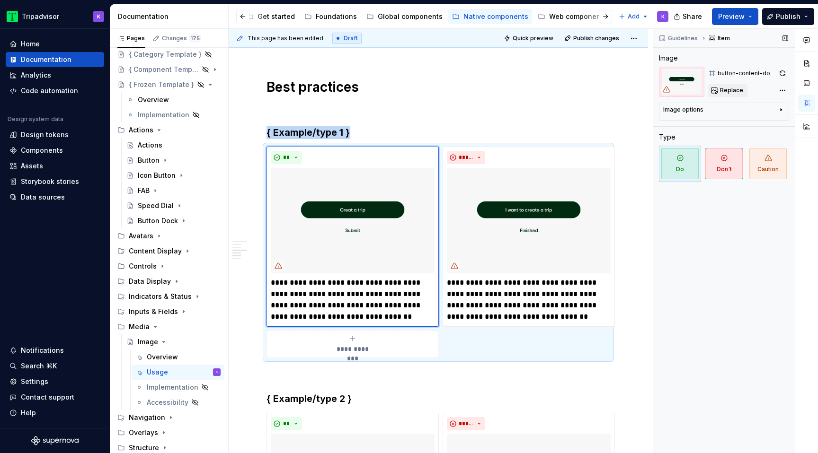
click at [725, 91] on span "Replace" at bounding box center [731, 91] width 23 height 8
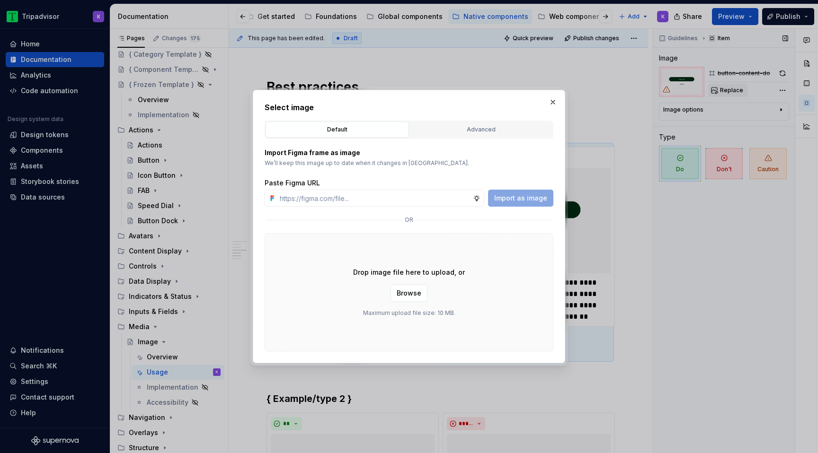
type textarea "*"
type input "[URL][DOMAIN_NAME]"
click at [531, 195] on span "Import as image" at bounding box center [520, 198] width 53 height 9
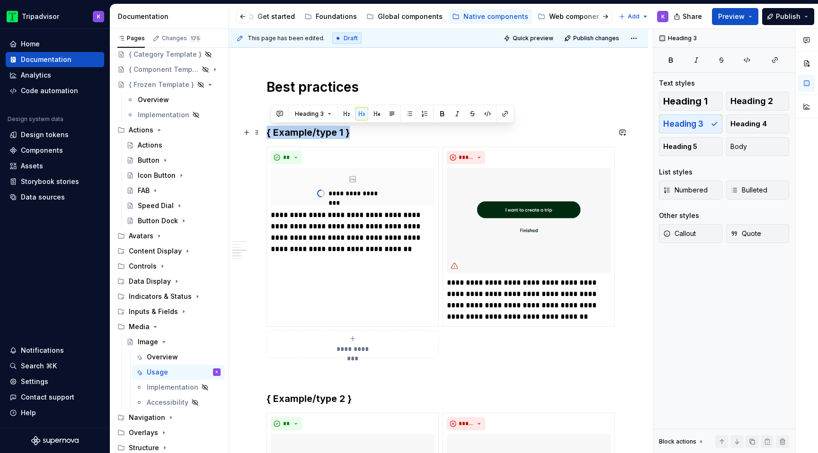
drag, startPoint x: 350, startPoint y: 134, endPoint x: 267, endPoint y: 135, distance: 83.3
click at [267, 135] on h3 "{ Example/type 1 }" at bounding box center [438, 132] width 344 height 13
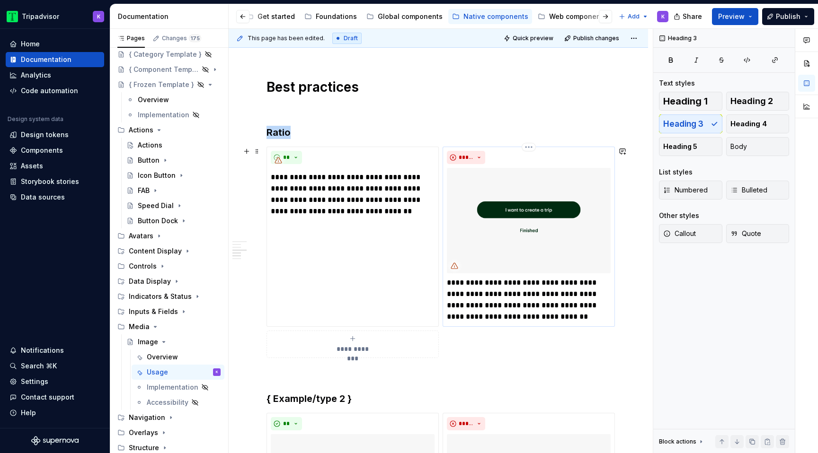
click at [535, 228] on img at bounding box center [529, 221] width 164 height 106
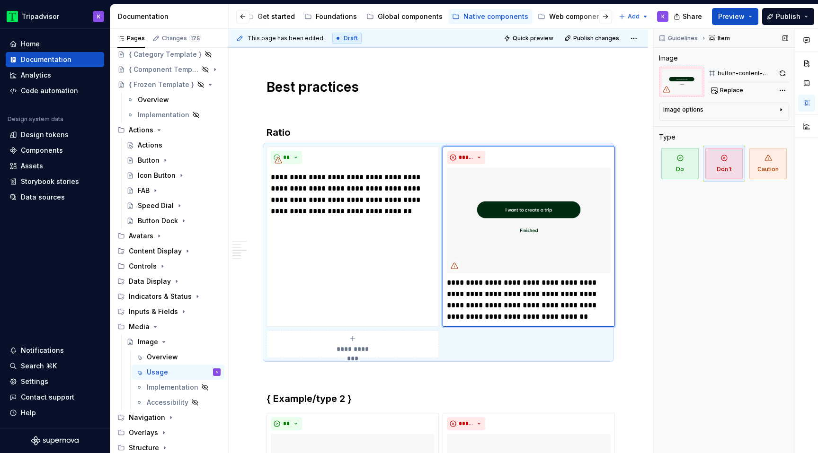
click at [731, 97] on div "Guidelines Item Image button-content-dont Replace Image options Alignment Alt C…" at bounding box center [724, 241] width 142 height 425
click at [730, 92] on span "Replace" at bounding box center [731, 91] width 23 height 8
type textarea "*"
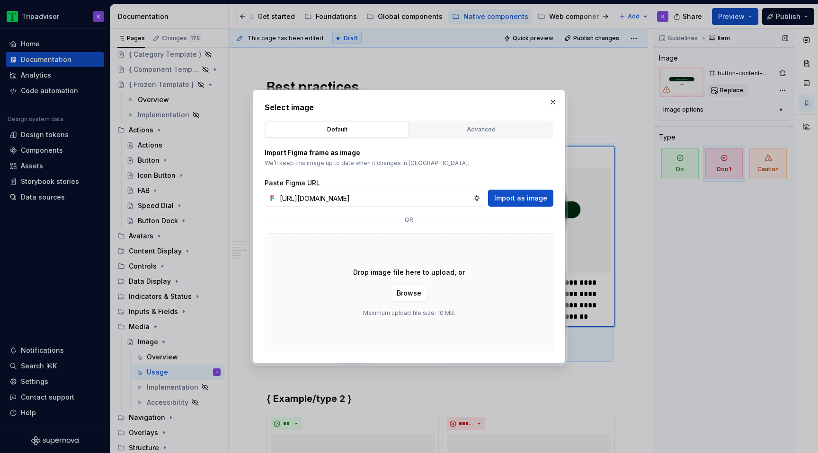
scroll to position [0, 252]
type input "[URL][DOMAIN_NAME]"
click at [542, 202] on span "Import as image" at bounding box center [520, 198] width 53 height 9
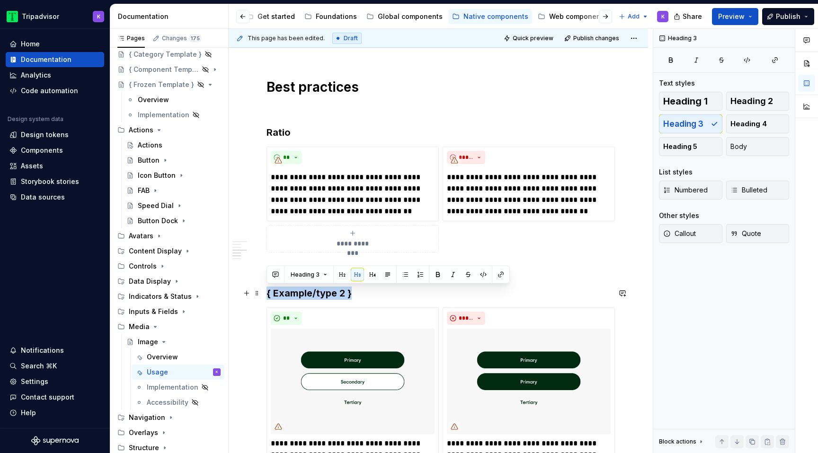
drag, startPoint x: 365, startPoint y: 296, endPoint x: 265, endPoint y: 295, distance: 99.9
click at [265, 295] on div "**********" at bounding box center [438, 395] width 419 height 1323
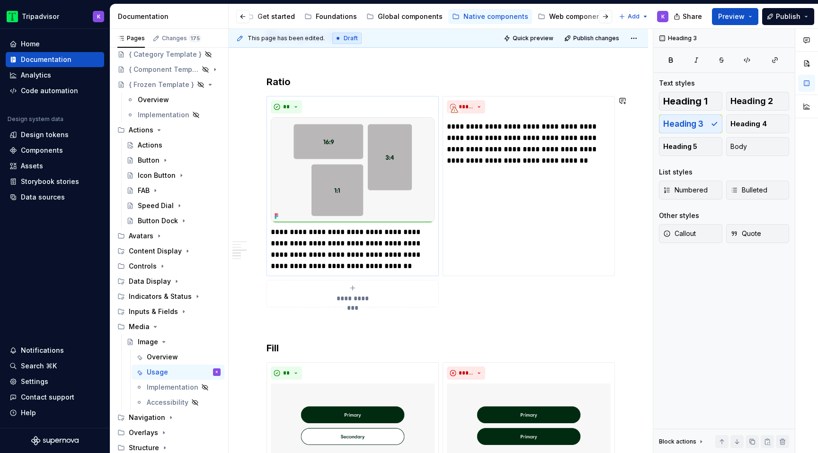
scroll to position [579, 0]
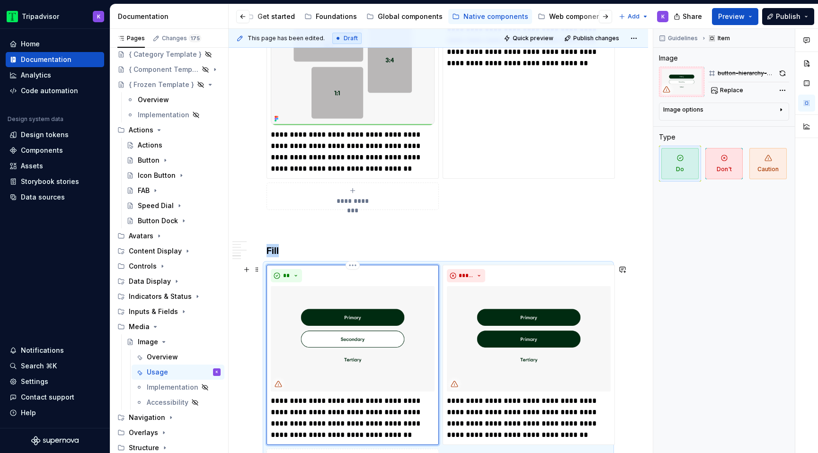
click at [332, 333] on img at bounding box center [353, 339] width 164 height 106
click at [725, 93] on span "Replace" at bounding box center [731, 91] width 23 height 8
type textarea "*"
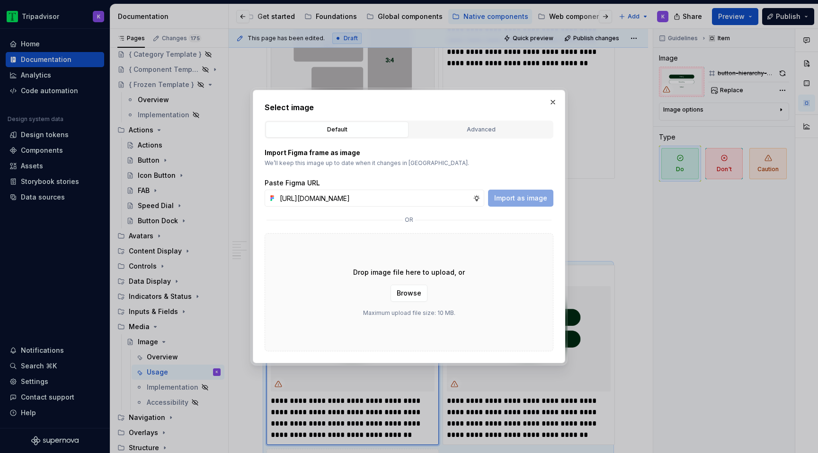
scroll to position [0, 252]
type input "[URL][DOMAIN_NAME]"
click at [528, 195] on span "Import as image" at bounding box center [520, 198] width 53 height 9
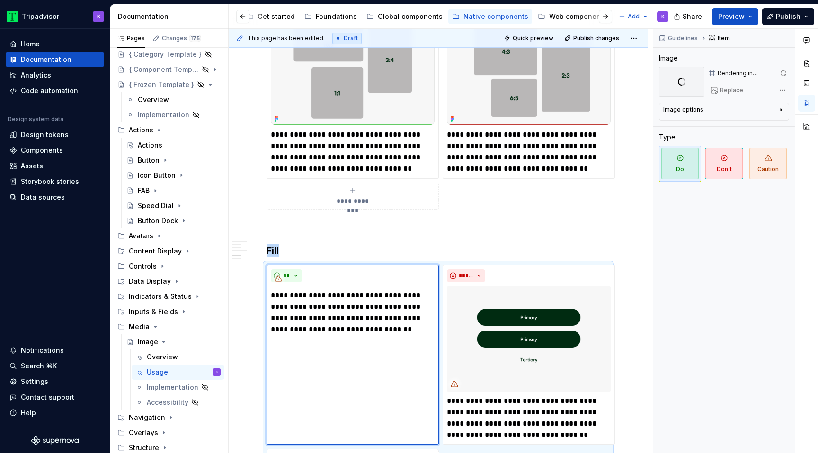
scroll to position [615, 0]
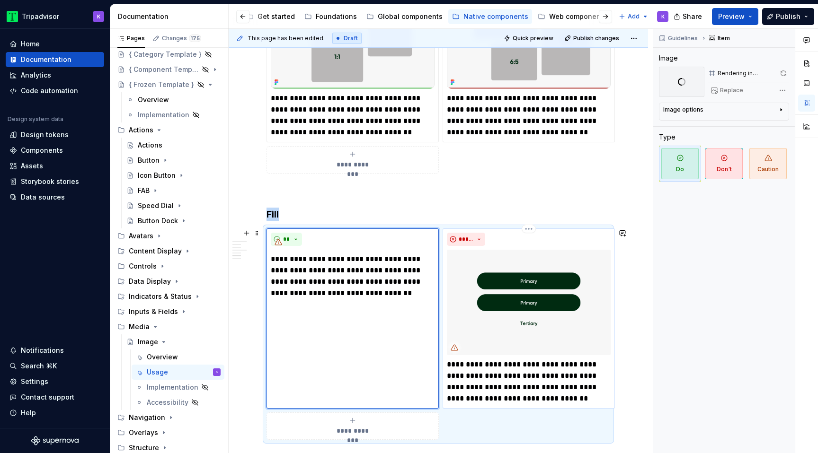
click at [506, 302] on img at bounding box center [529, 303] width 164 height 106
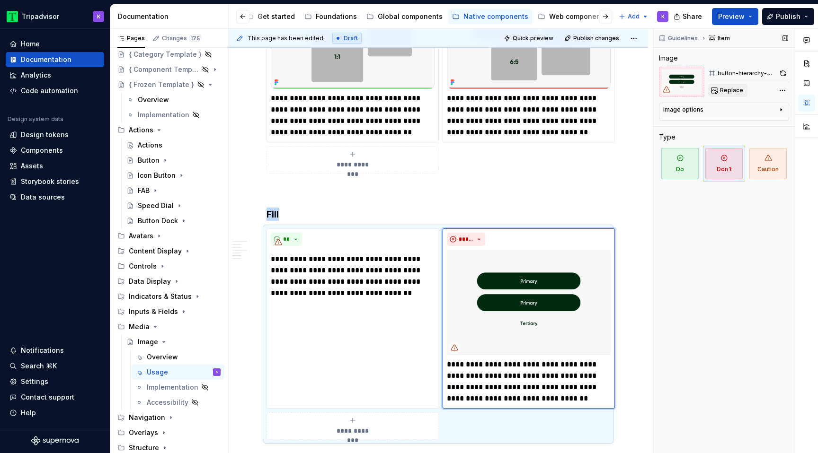
click at [728, 91] on span "Replace" at bounding box center [731, 91] width 23 height 8
type textarea "*"
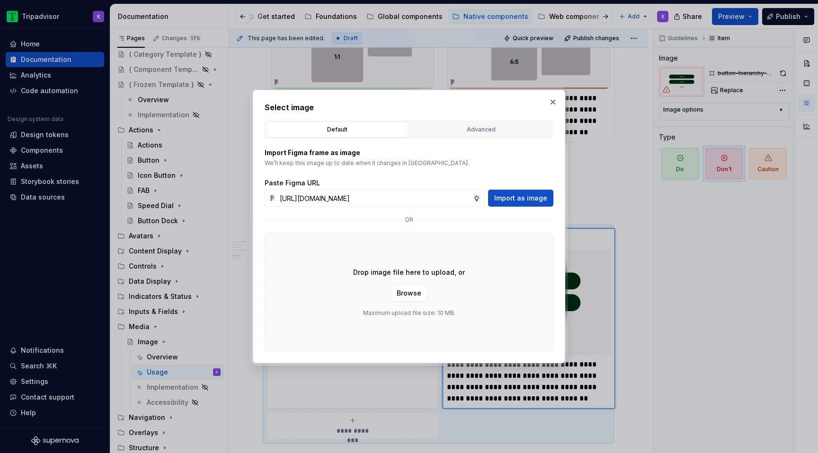
scroll to position [0, 252]
type input "[URL][DOMAIN_NAME]"
click at [530, 204] on button "Import as image" at bounding box center [520, 198] width 65 height 17
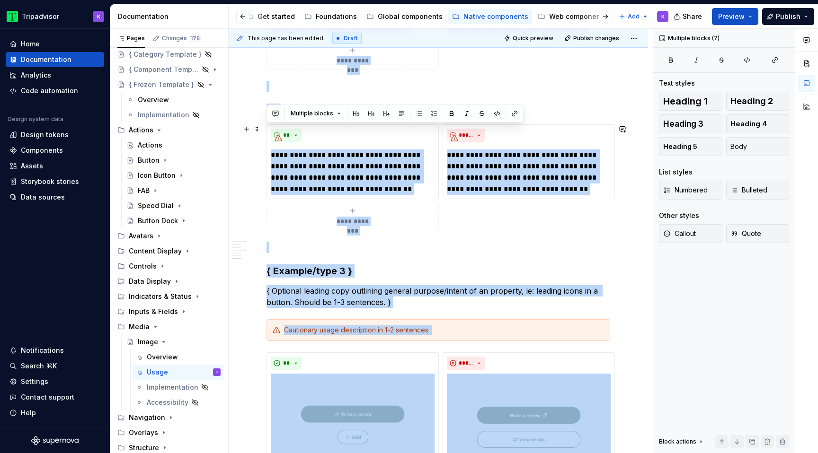
scroll to position [642, 0]
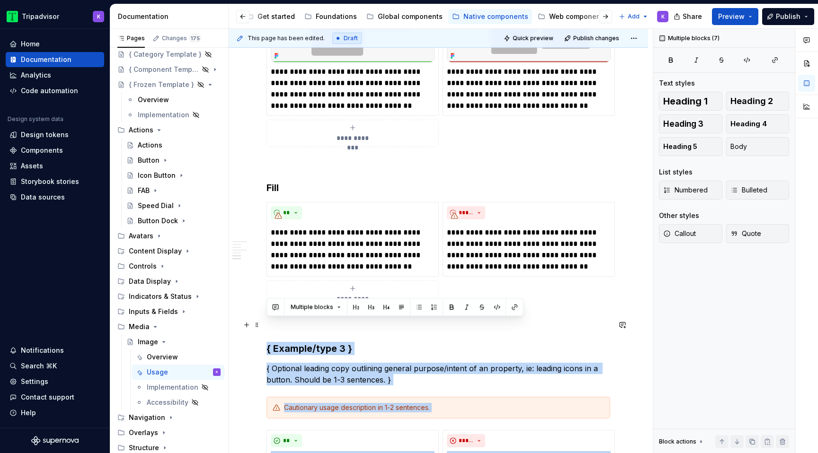
drag, startPoint x: 294, startPoint y: 309, endPoint x: 266, endPoint y: 332, distance: 36.6
click at [266, 332] on div "**********" at bounding box center [438, 121] width 344 height 1153
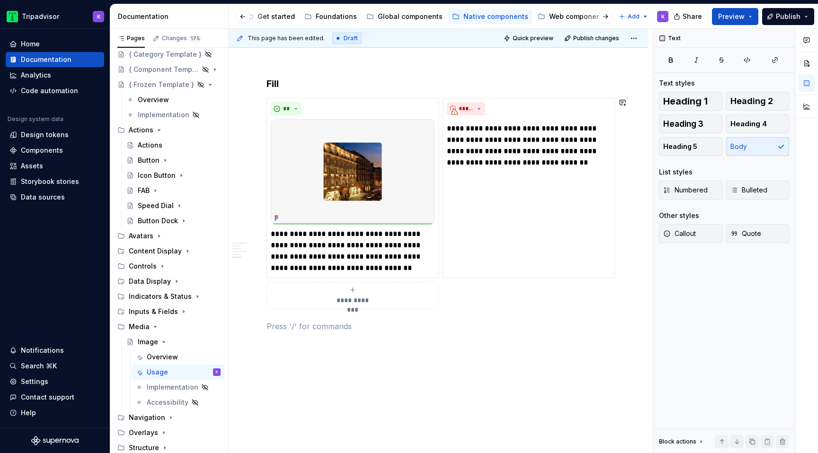
scroll to position [747, 0]
click at [371, 340] on p at bounding box center [438, 342] width 344 height 11
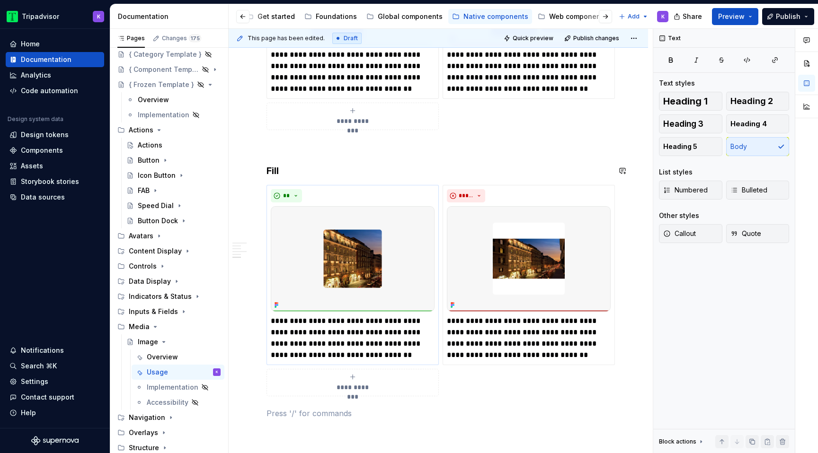
scroll to position [594, 0]
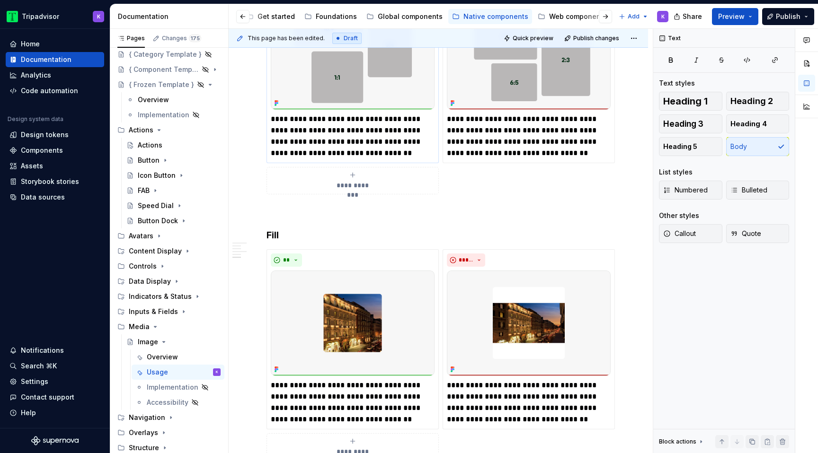
click at [367, 157] on p "**********" at bounding box center [353, 136] width 164 height 45
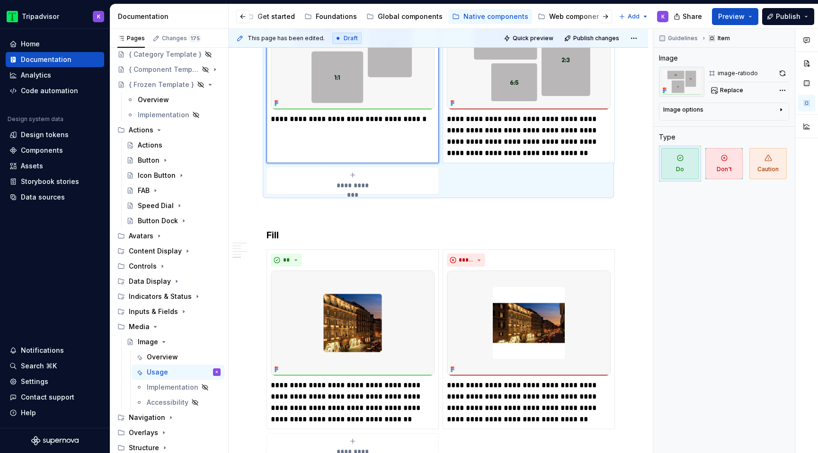
click at [532, 129] on p "**********" at bounding box center [529, 136] width 164 height 45
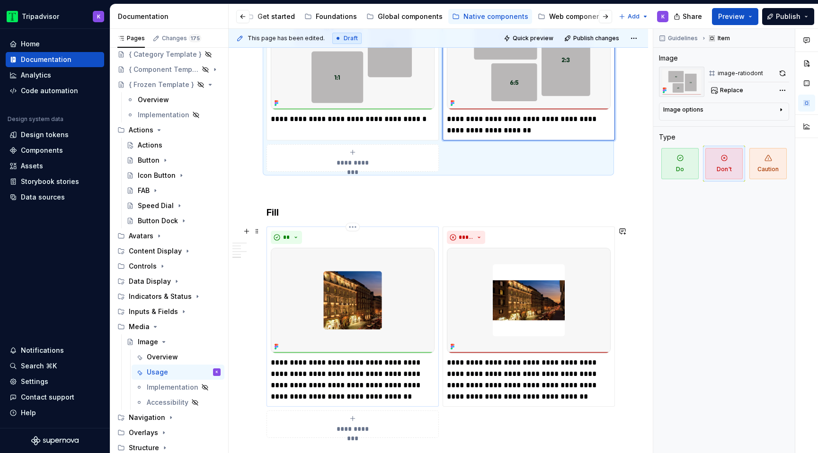
click at [348, 392] on p "**********" at bounding box center [353, 379] width 164 height 45
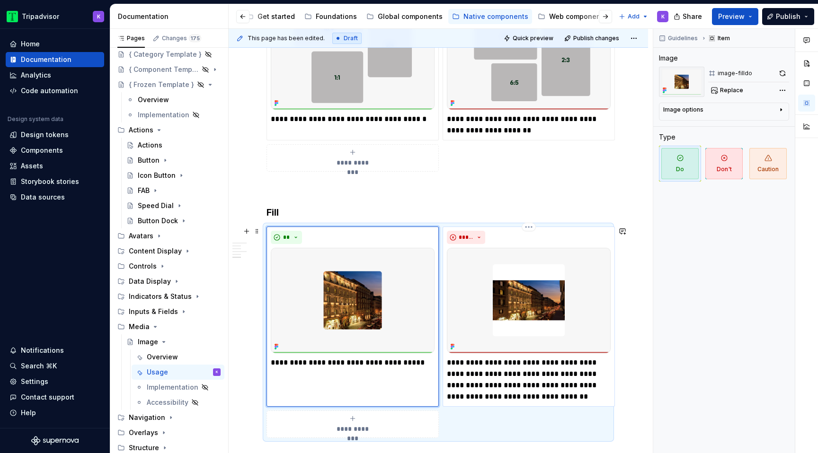
click at [528, 380] on p "**********" at bounding box center [529, 379] width 164 height 45
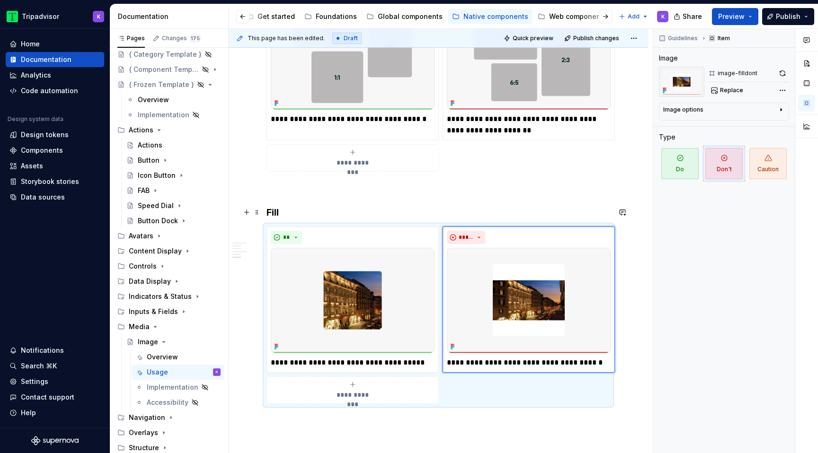
click at [472, 215] on h3 "Fill" at bounding box center [438, 212] width 344 height 13
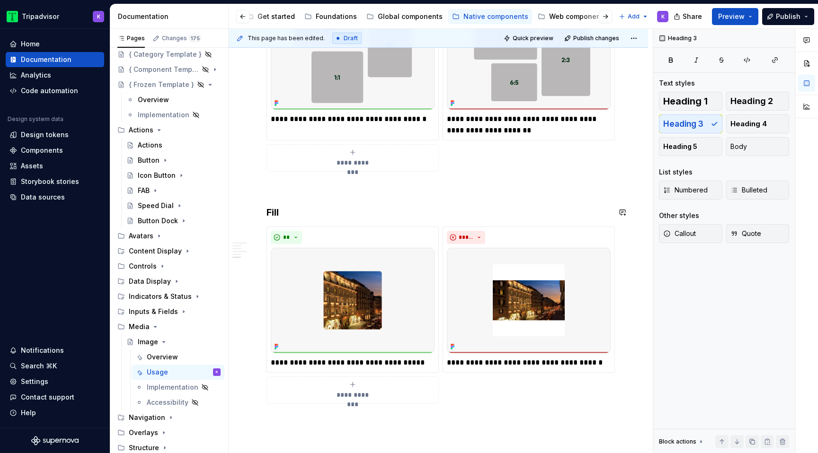
click at [470, 195] on div "**********" at bounding box center [438, 10] width 344 height 834
click at [471, 193] on p at bounding box center [438, 188] width 344 height 11
click at [447, 421] on p at bounding box center [438, 421] width 344 height 11
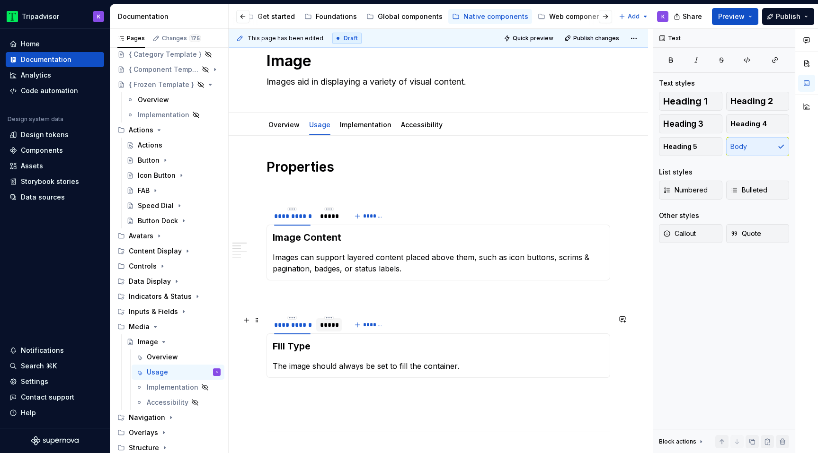
scroll to position [0, 0]
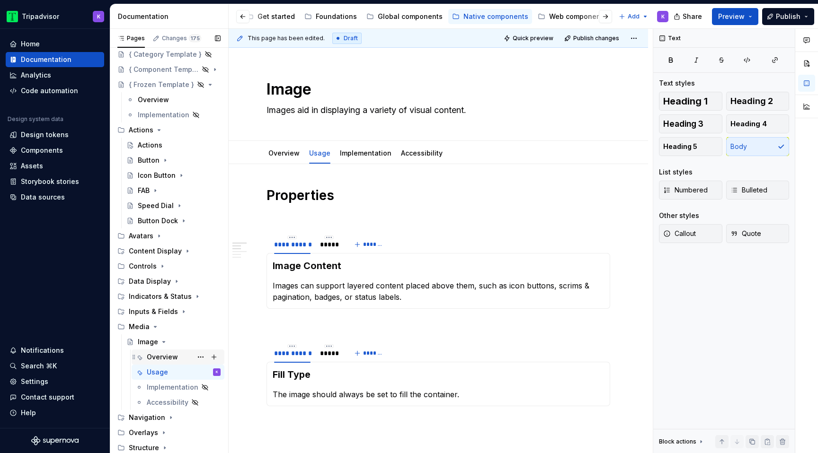
click at [185, 360] on div "Overview" at bounding box center [184, 357] width 74 height 13
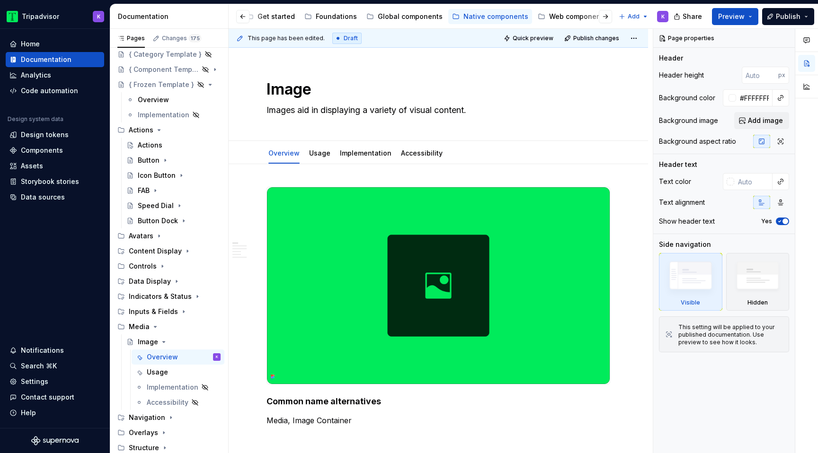
click at [367, 275] on img at bounding box center [438, 285] width 343 height 197
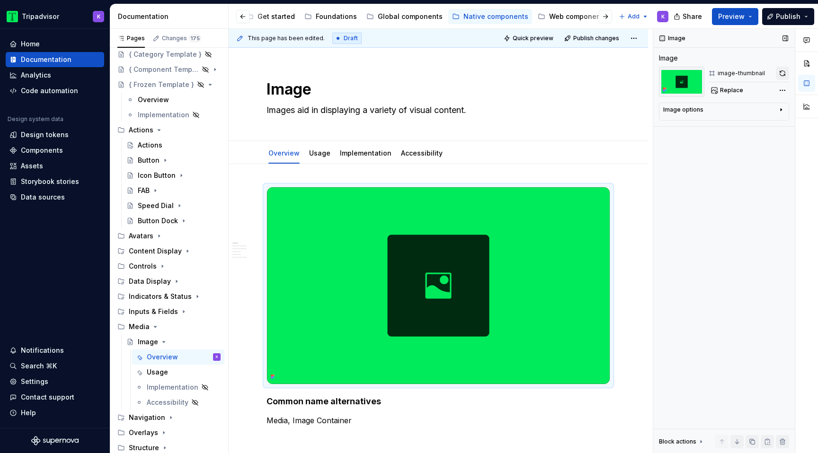
click at [781, 71] on button "button" at bounding box center [782, 73] width 13 height 13
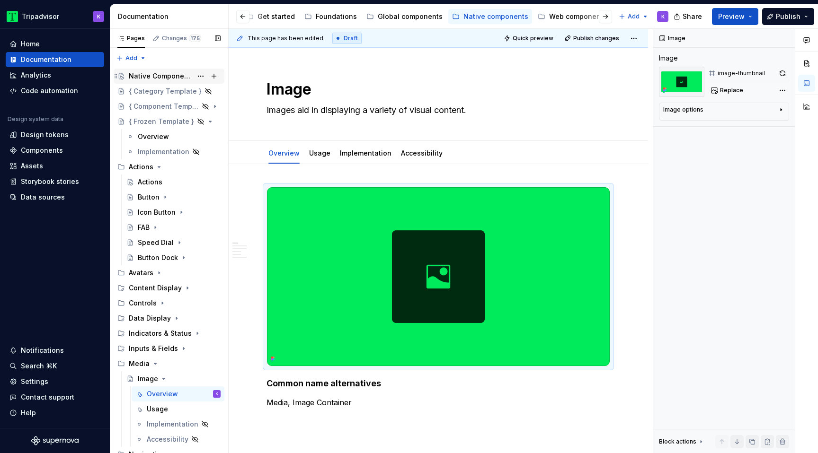
click at [178, 76] on div "Native Components" at bounding box center [160, 75] width 63 height 9
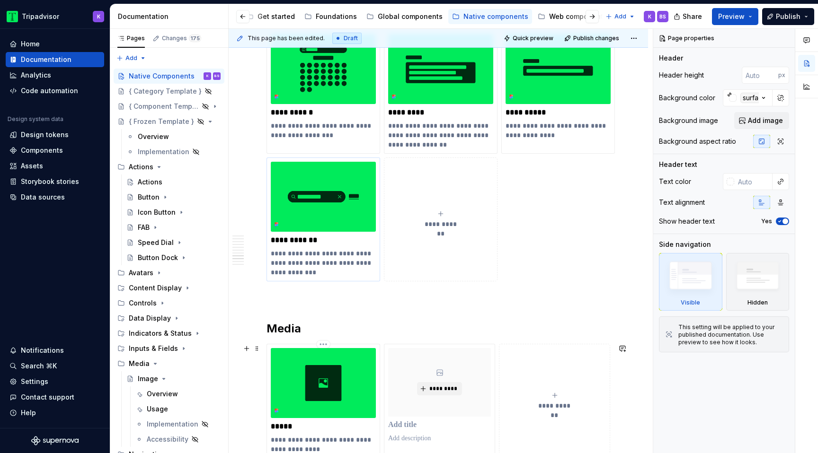
scroll to position [1886, 0]
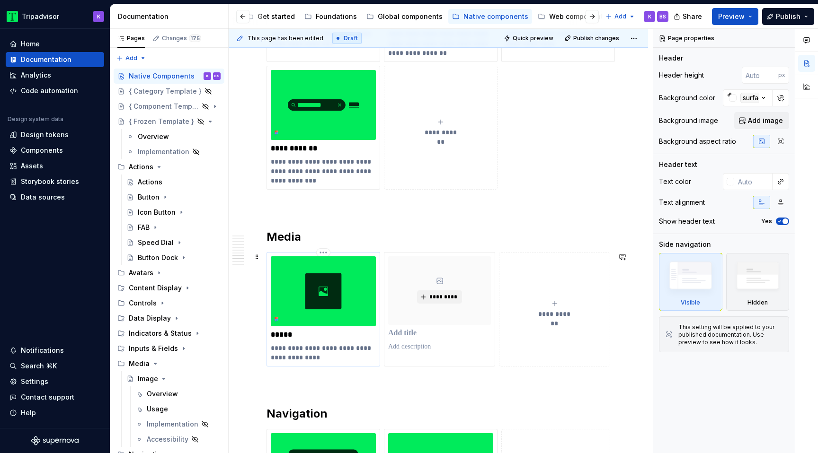
click at [337, 299] on img at bounding box center [323, 292] width 105 height 70
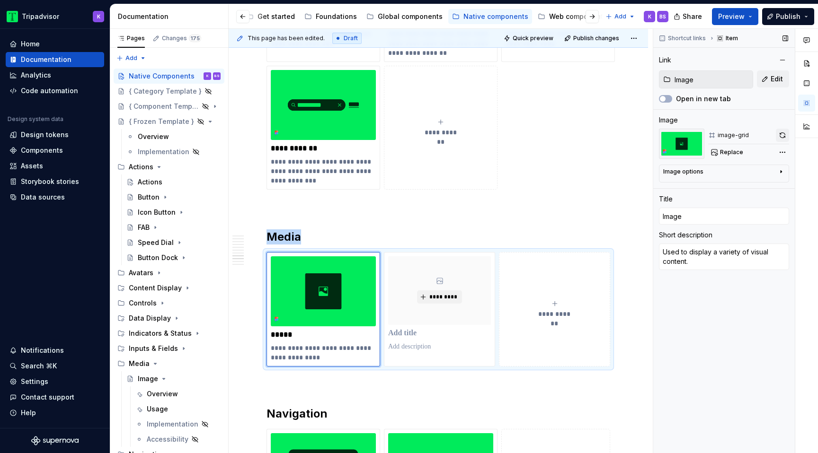
click at [782, 132] on button "button" at bounding box center [782, 135] width 13 height 13
click at [163, 260] on div "Button Dock" at bounding box center [158, 257] width 40 height 9
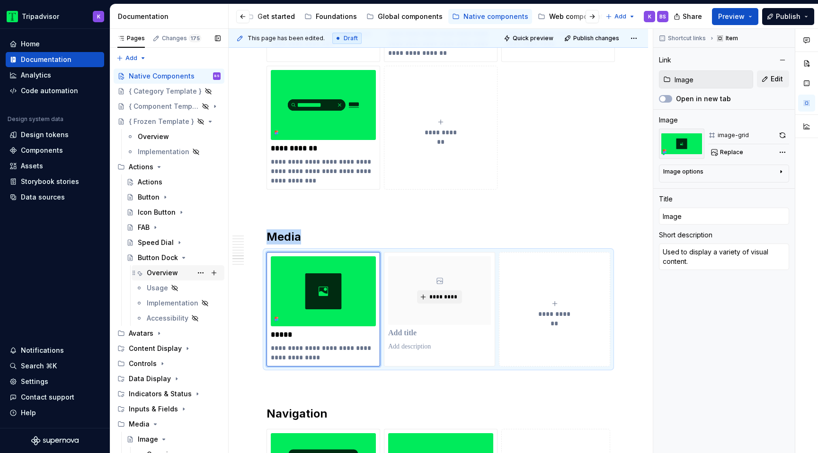
click at [178, 275] on div "Overview" at bounding box center [184, 272] width 74 height 13
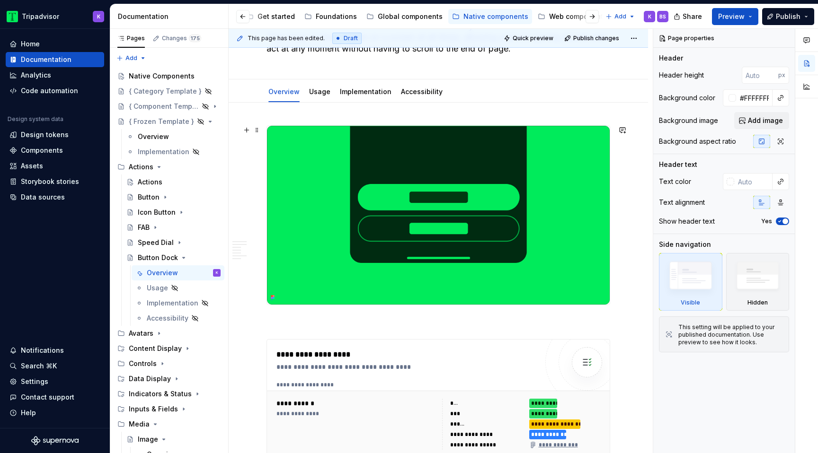
scroll to position [90, 0]
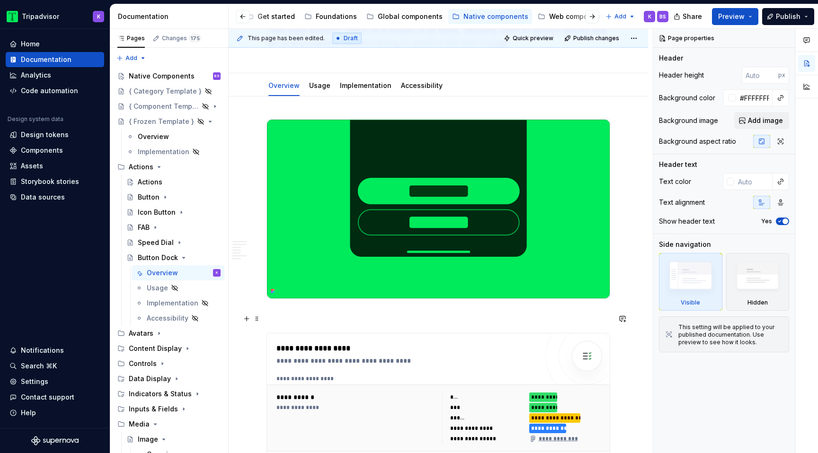
type textarea "*"
click at [304, 318] on p at bounding box center [438, 315] width 344 height 11
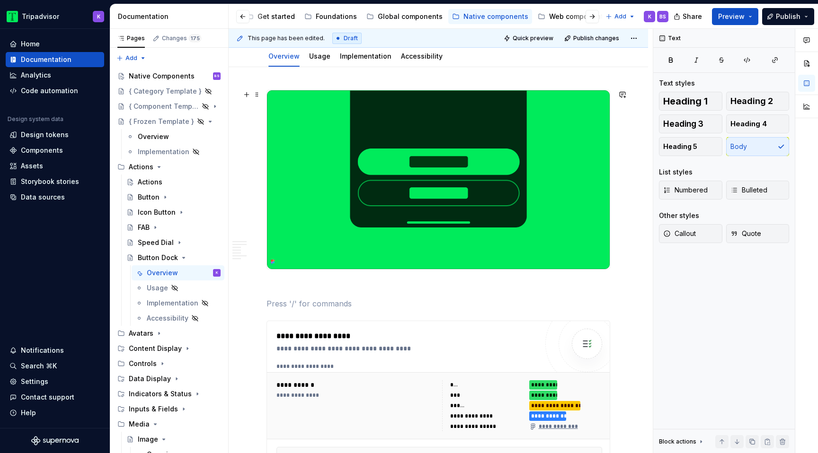
scroll to position [140, 0]
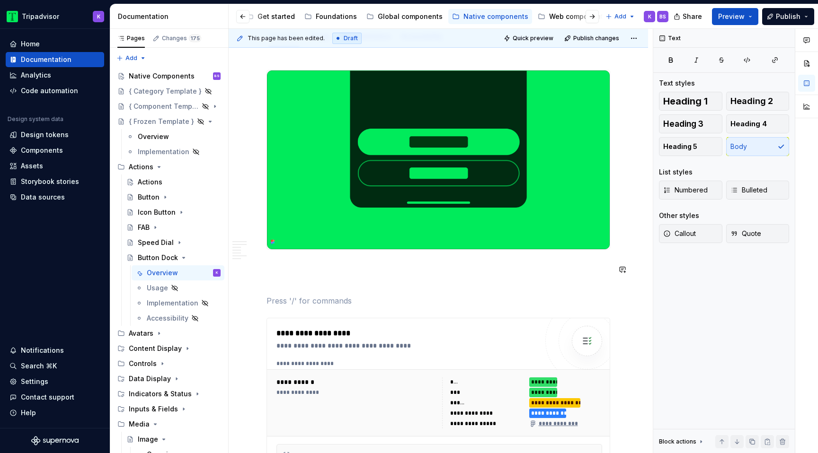
click at [691, 146] on span "Heading 5" at bounding box center [680, 146] width 34 height 9
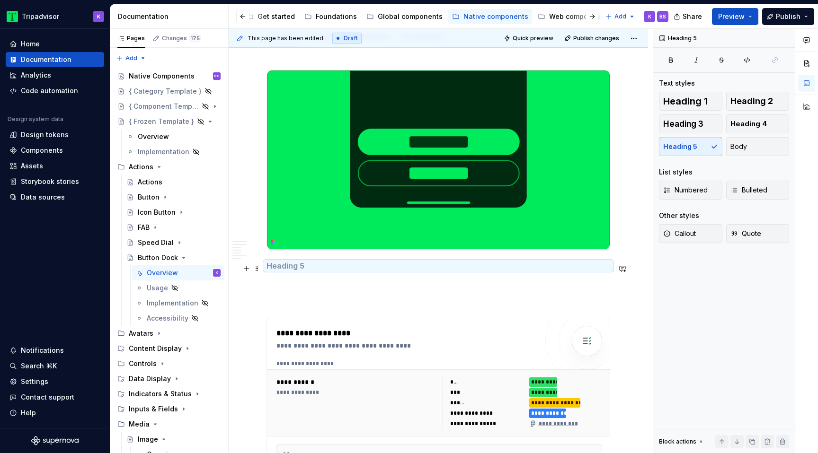
click at [512, 271] on h5 at bounding box center [438, 265] width 344 height 9
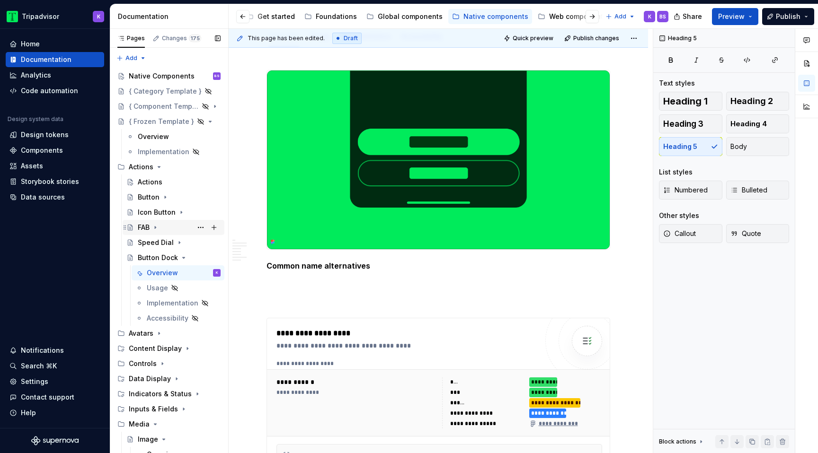
click at [153, 226] on icon "Page tree" at bounding box center [155, 228] width 8 height 8
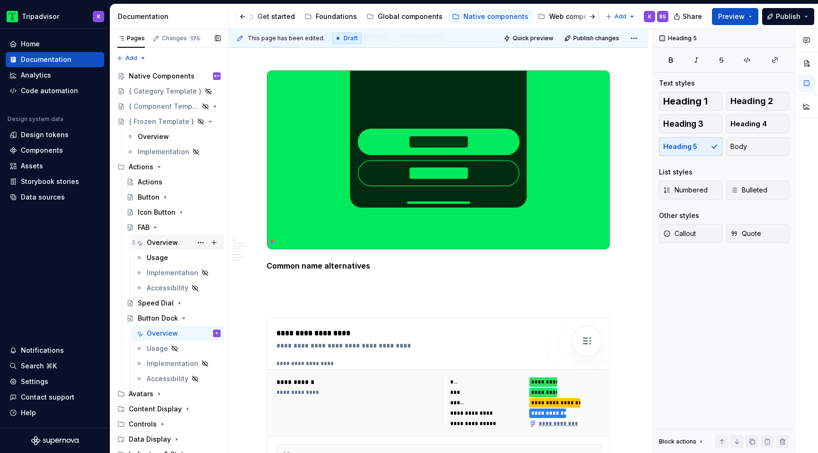
click at [163, 239] on div "Overview" at bounding box center [162, 242] width 31 height 9
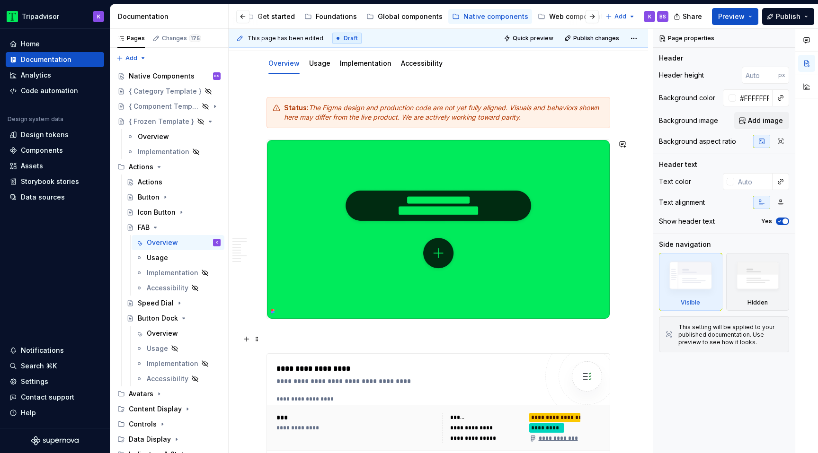
scroll to position [186, 0]
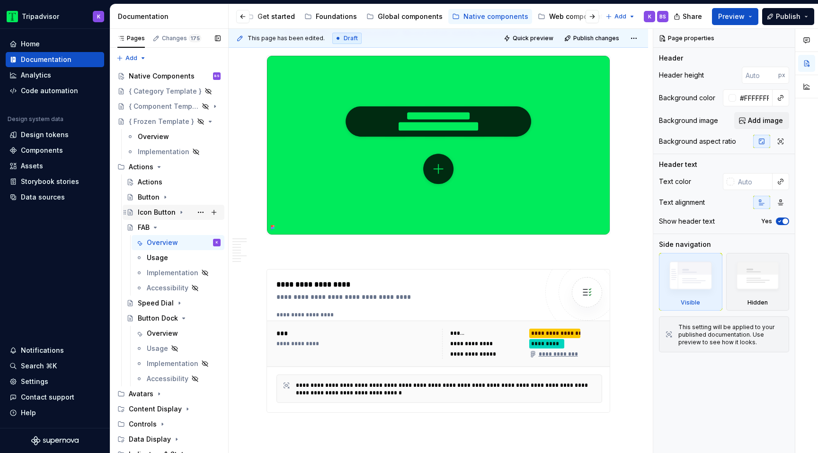
click at [183, 213] on icon "Page tree" at bounding box center [181, 213] width 8 height 8
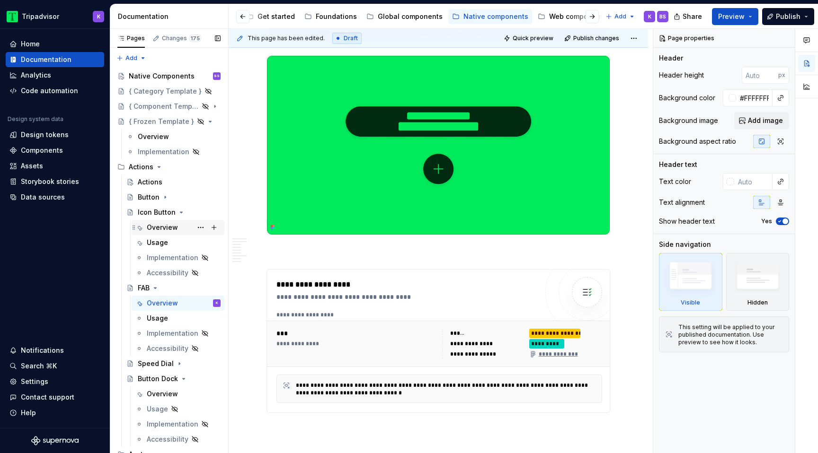
click at [163, 229] on div "Overview" at bounding box center [162, 227] width 31 height 9
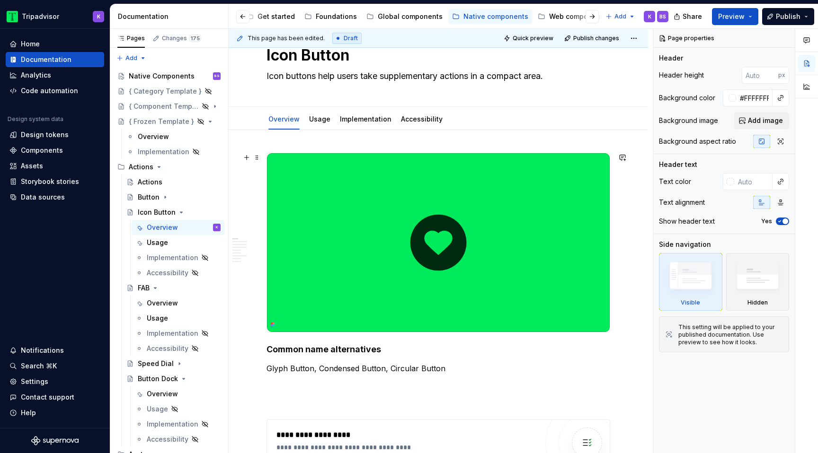
scroll to position [35, 0]
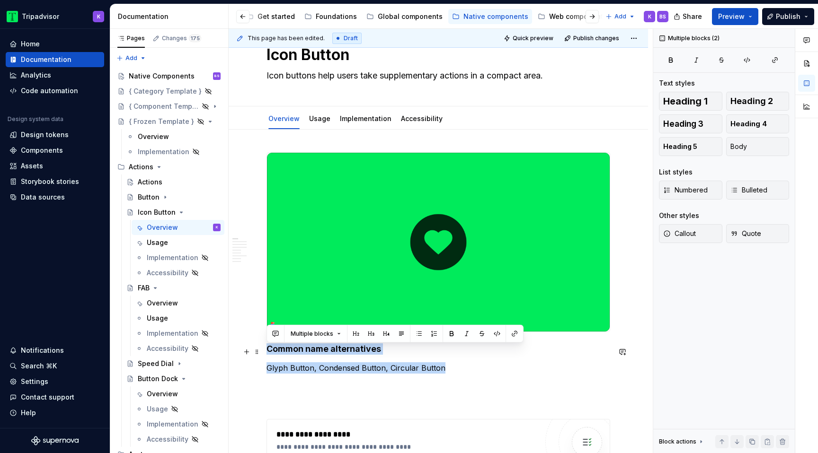
drag, startPoint x: 452, startPoint y: 368, endPoint x: 262, endPoint y: 351, distance: 190.5
copy div "Common name alternatives Glyph Button, Condensed Button, Circular Button"
click at [179, 210] on icon "Page tree" at bounding box center [181, 213] width 8 height 8
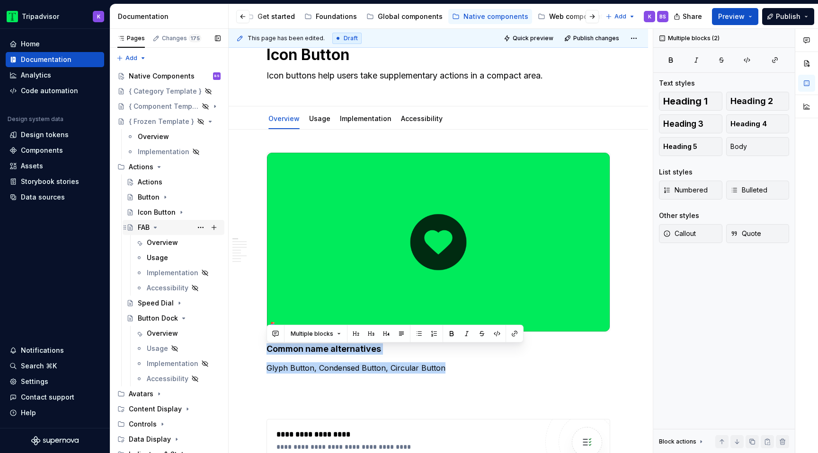
click at [157, 227] on icon "Page tree" at bounding box center [155, 227] width 2 height 1
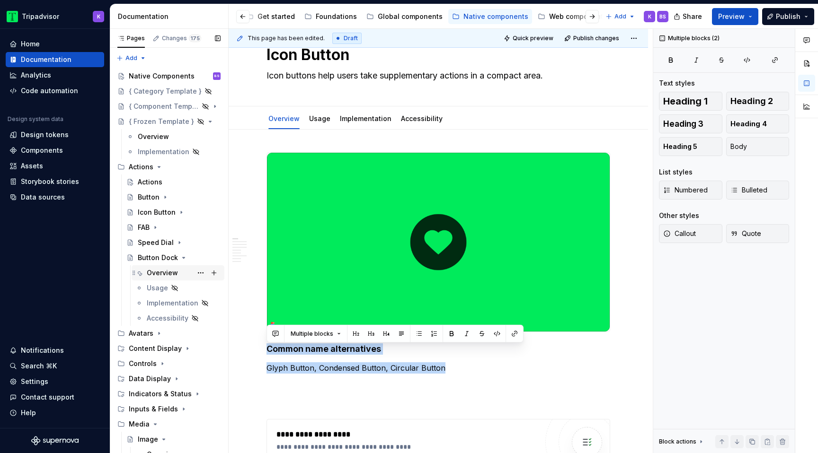
click at [160, 270] on div "Overview" at bounding box center [162, 272] width 31 height 9
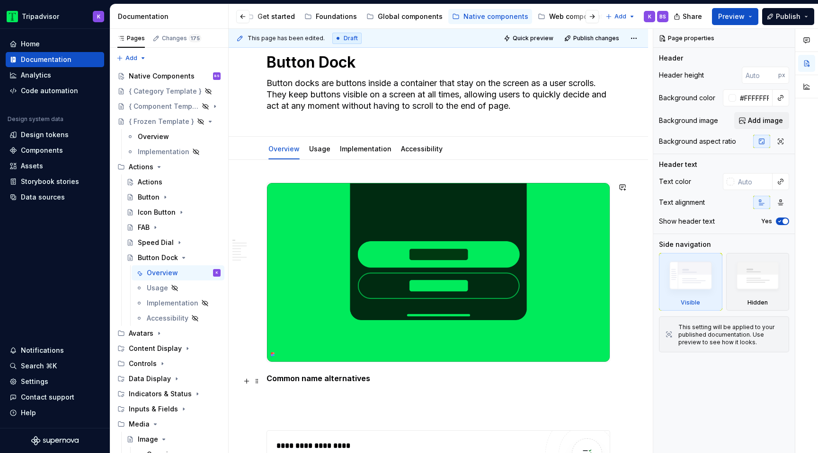
scroll to position [71, 0]
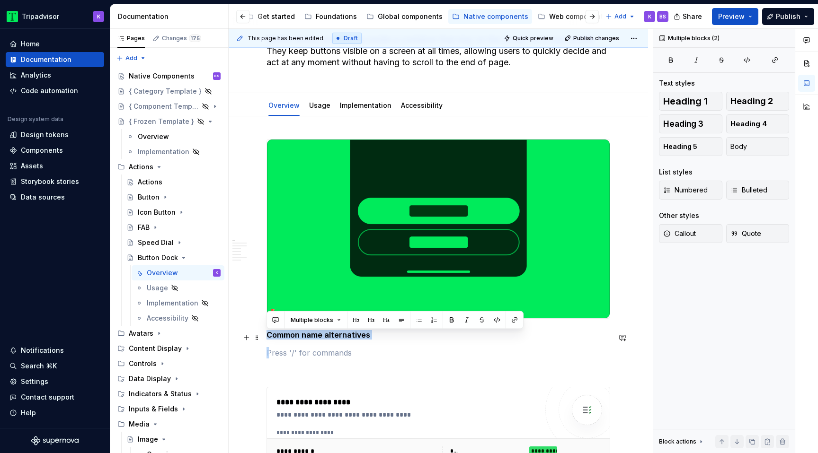
drag, startPoint x: 331, startPoint y: 356, endPoint x: 267, endPoint y: 340, distance: 66.3
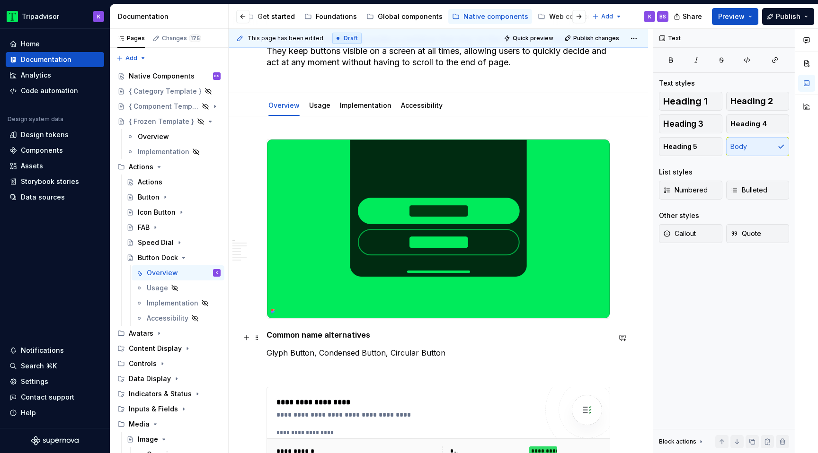
click at [355, 339] on strong "Common name alternatives" at bounding box center [318, 334] width 104 height 9
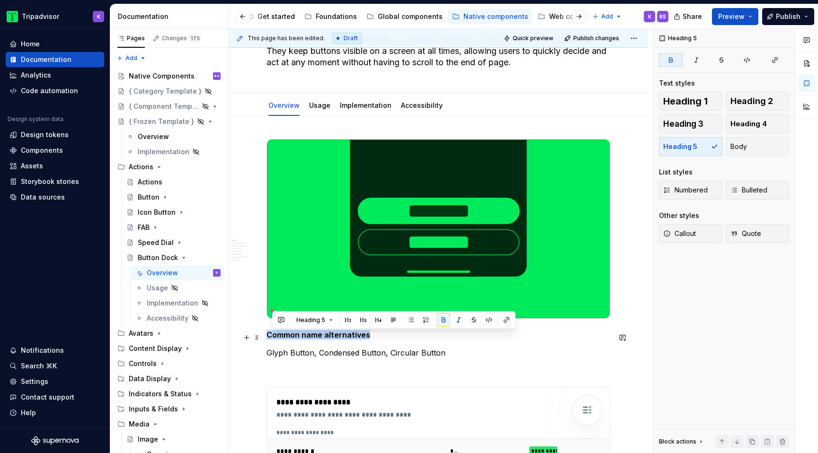
drag, startPoint x: 379, startPoint y: 339, endPoint x: 267, endPoint y: 337, distance: 111.2
click at [267, 337] on h5 "Common name alternatives" at bounding box center [438, 334] width 344 height 9
click at [178, 212] on icon "Page tree" at bounding box center [181, 213] width 8 height 8
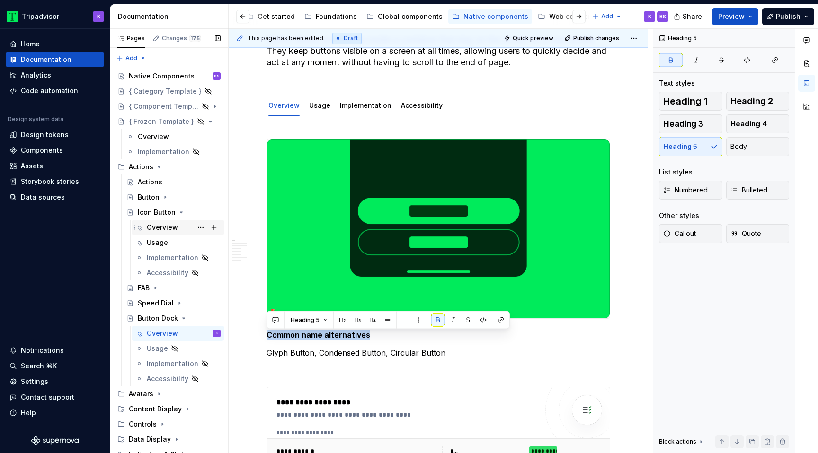
click at [168, 230] on div "Overview" at bounding box center [162, 227] width 31 height 9
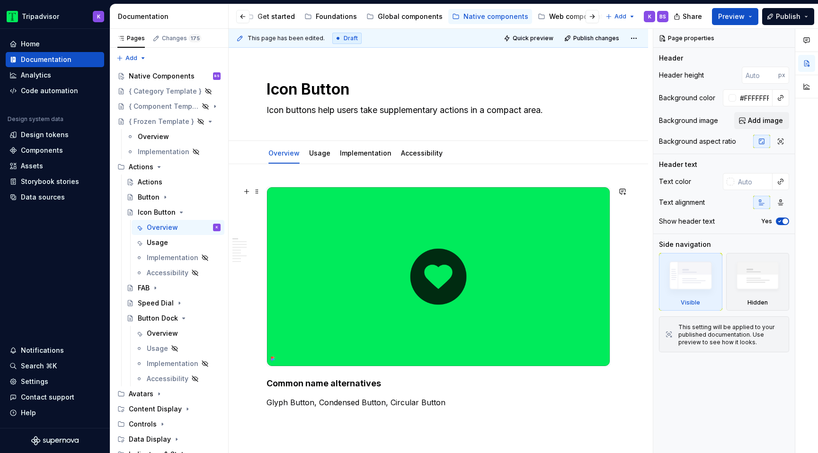
scroll to position [46, 0]
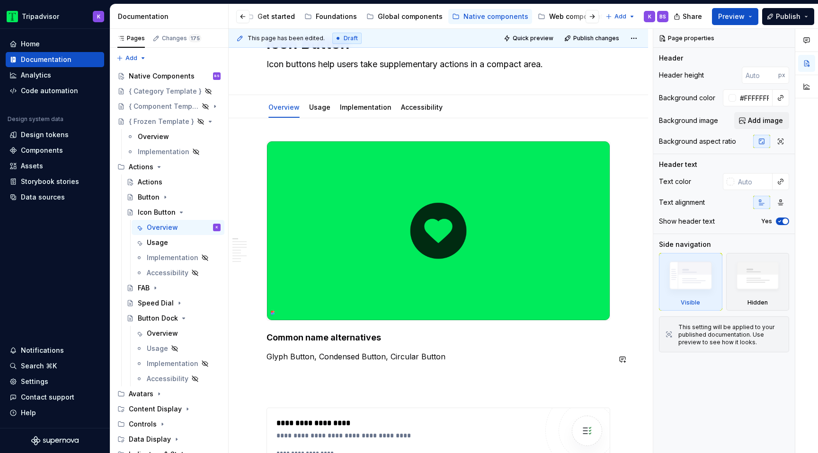
click at [325, 337] on strong "Common name alternatives" at bounding box center [323, 338] width 115 height 10
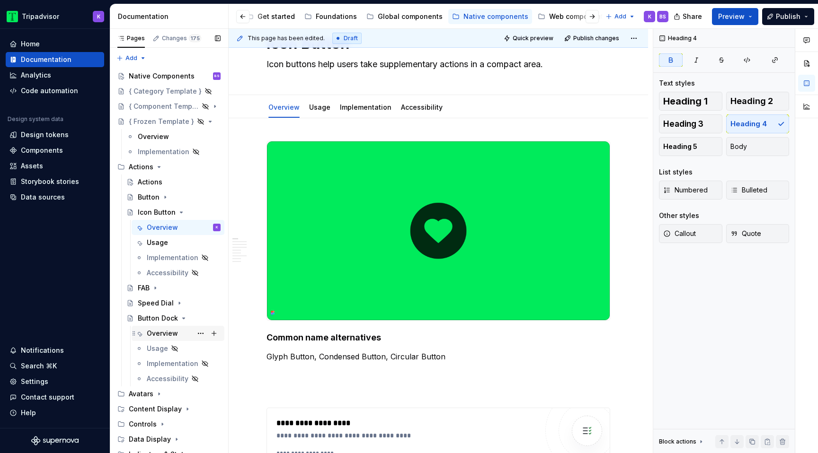
click at [164, 331] on div "Overview" at bounding box center [162, 333] width 31 height 9
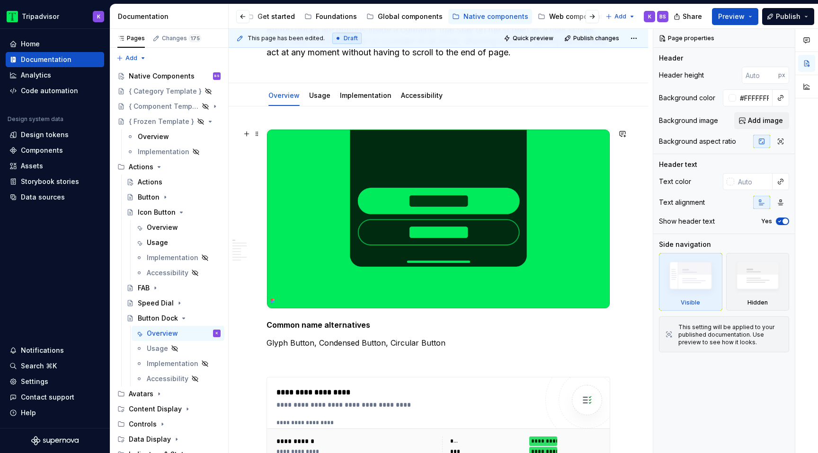
scroll to position [88, 0]
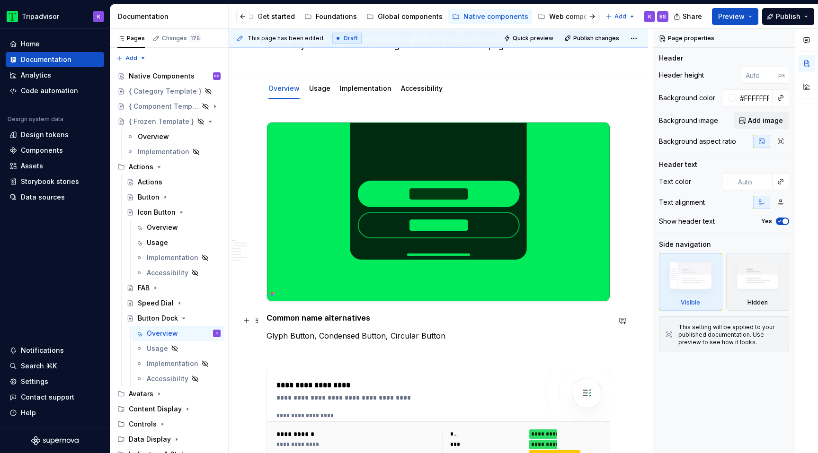
type textarea "*"
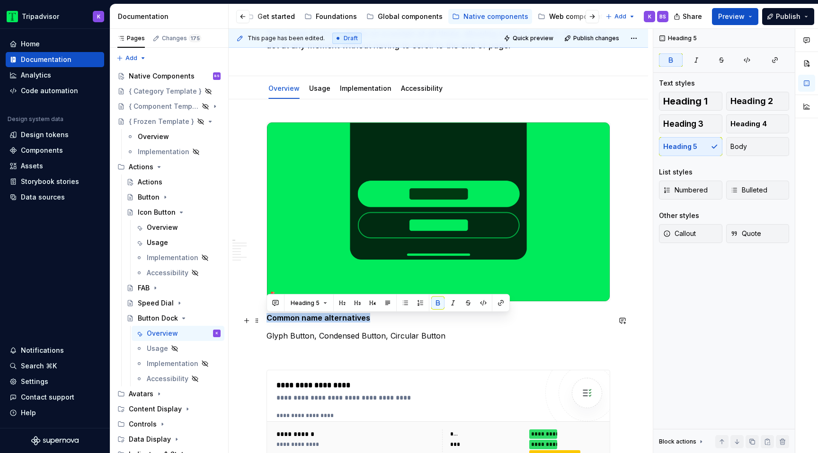
drag, startPoint x: 367, startPoint y: 320, endPoint x: 262, endPoint y: 320, distance: 105.5
click at [742, 120] on span "Heading 4" at bounding box center [748, 123] width 36 height 9
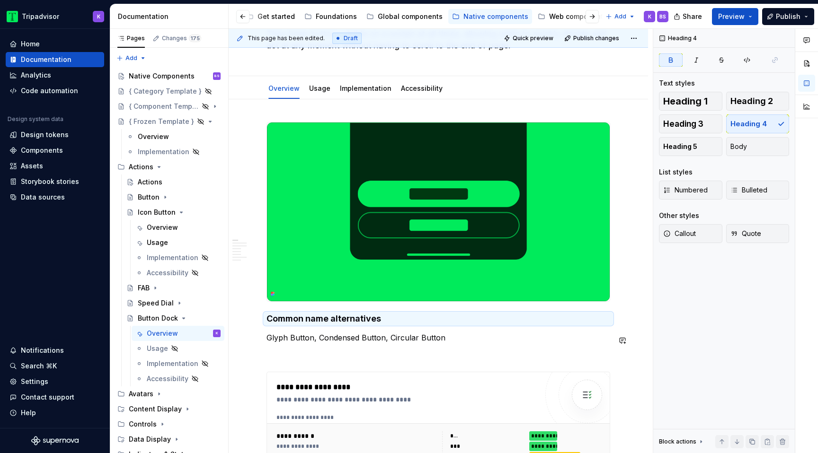
click at [461, 337] on p "Glyph Button, Condensed Button, Circular Button" at bounding box center [438, 337] width 344 height 11
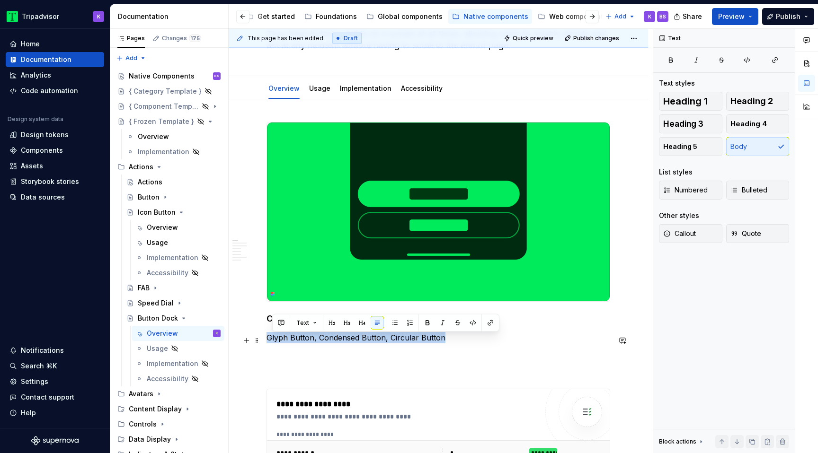
drag, startPoint x: 449, startPoint y: 341, endPoint x: 267, endPoint y: 340, distance: 181.3
click at [267, 340] on p "Glyph Button, Condensed Button, Circular Button" at bounding box center [438, 337] width 344 height 11
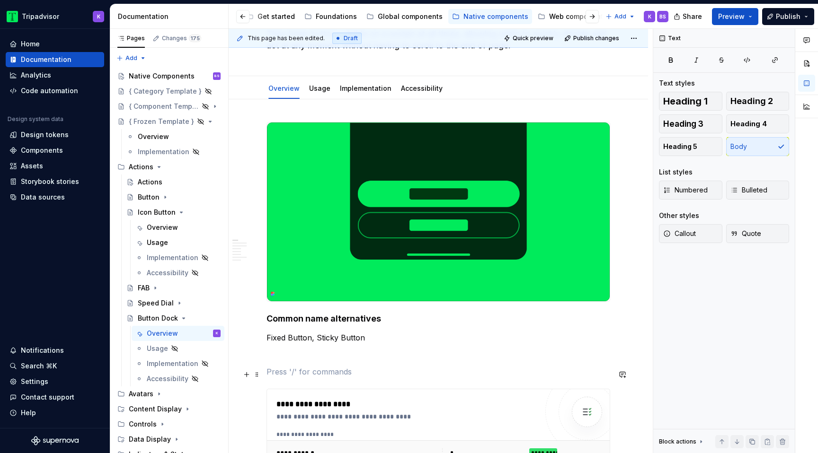
click at [316, 371] on p at bounding box center [438, 371] width 344 height 11
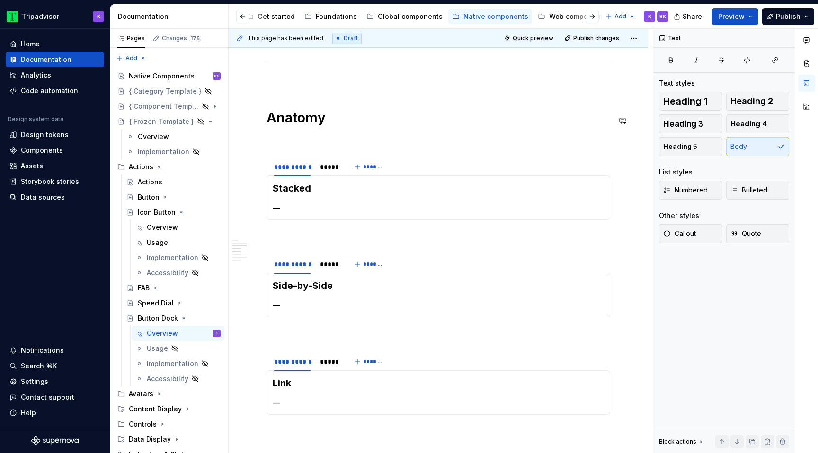
scroll to position [1001, 0]
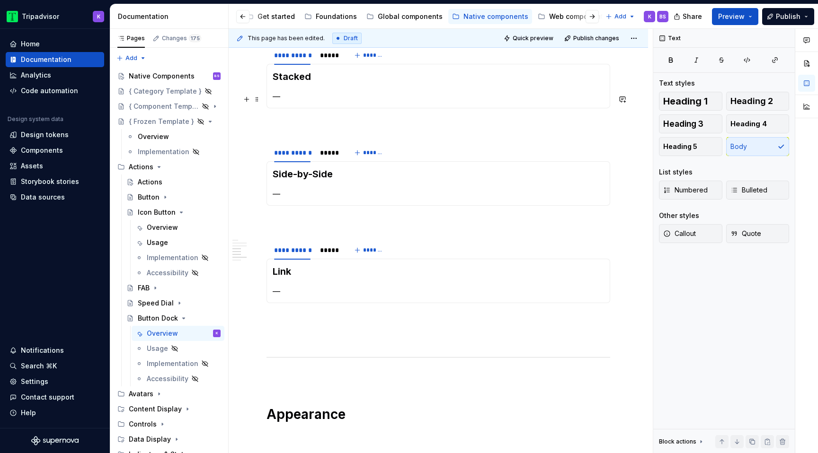
click at [299, 97] on p "—" at bounding box center [438, 96] width 331 height 11
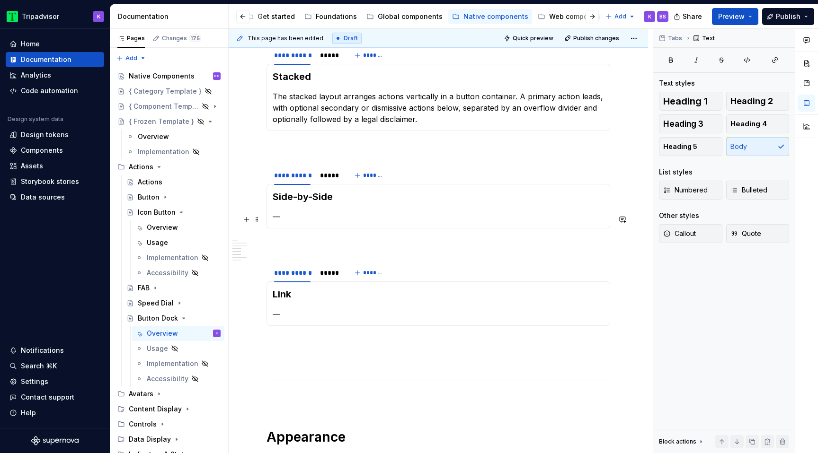
click at [307, 213] on section-item-column "Side-by-Side —" at bounding box center [438, 206] width 331 height 32
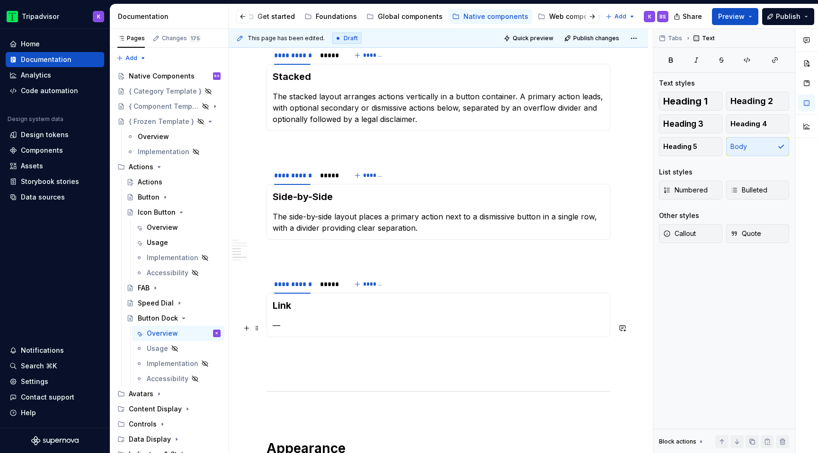
click at [309, 327] on p "—" at bounding box center [438, 325] width 331 height 11
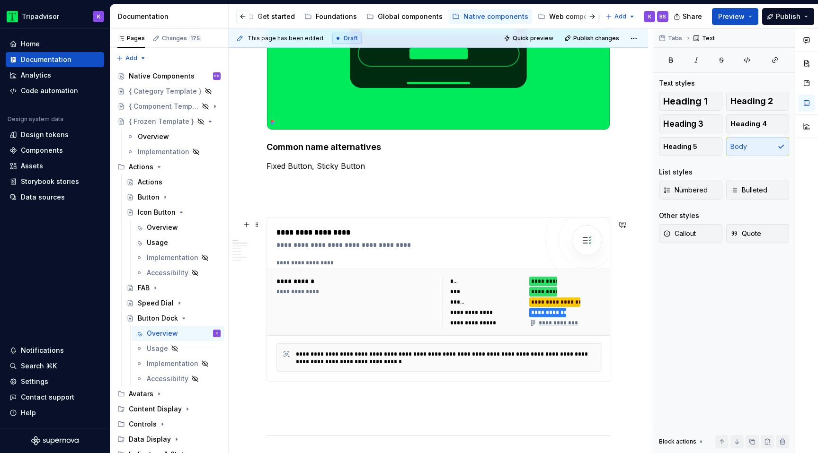
scroll to position [359, 0]
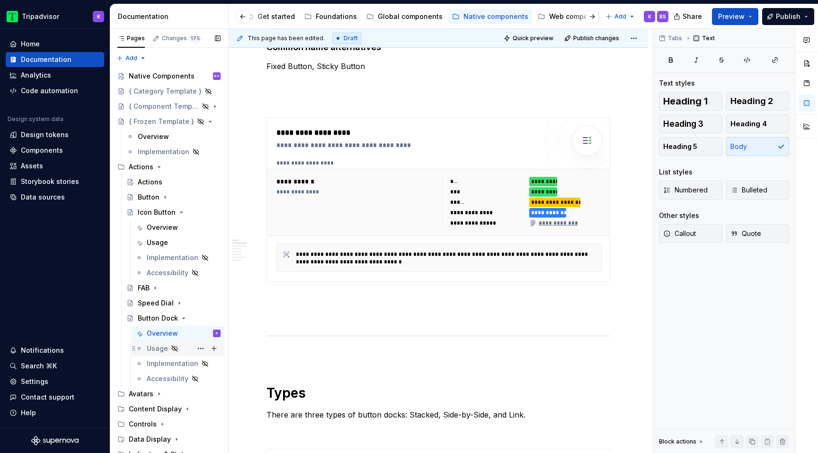
click at [185, 346] on div "Usage" at bounding box center [184, 348] width 74 height 13
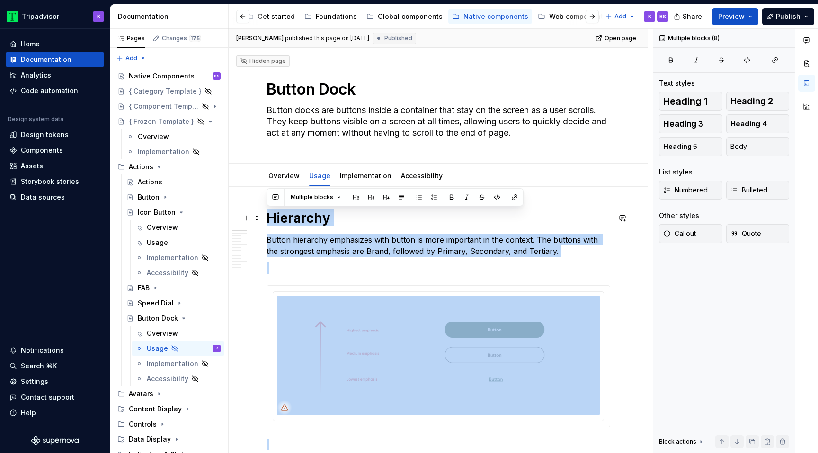
drag, startPoint x: 287, startPoint y: 334, endPoint x: 261, endPoint y: 216, distance: 120.7
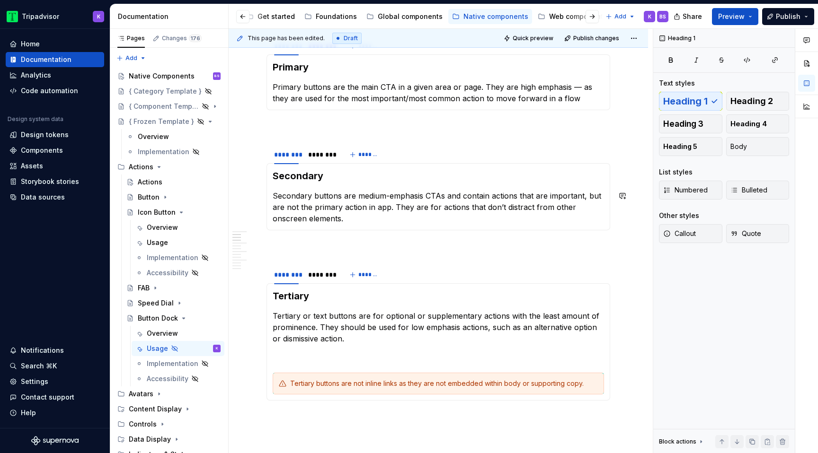
scroll to position [417, 0]
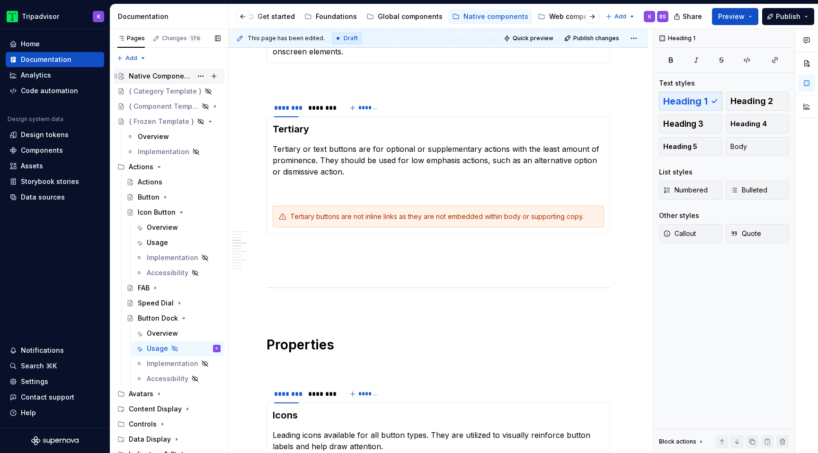
click at [180, 77] on div "Native Components" at bounding box center [160, 75] width 63 height 9
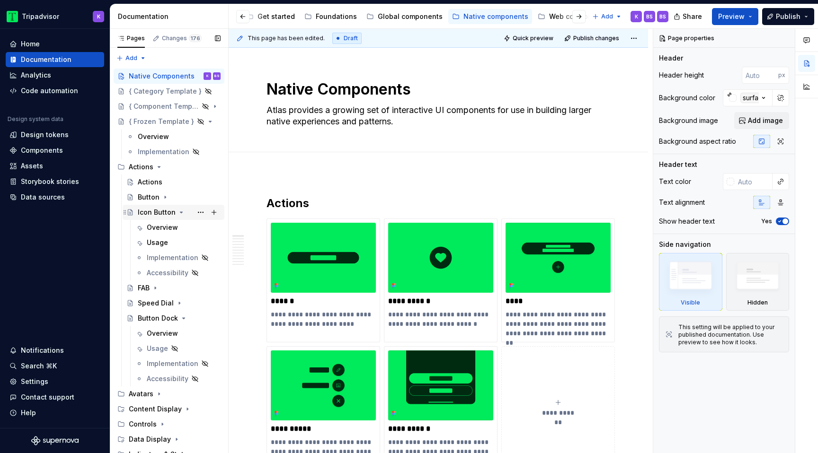
click at [180, 212] on icon "Page tree" at bounding box center [181, 212] width 2 height 1
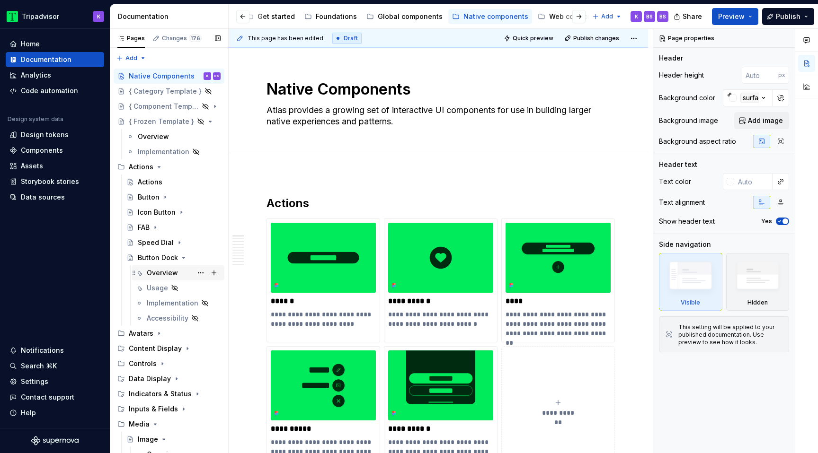
click at [157, 275] on div "Overview" at bounding box center [162, 272] width 31 height 9
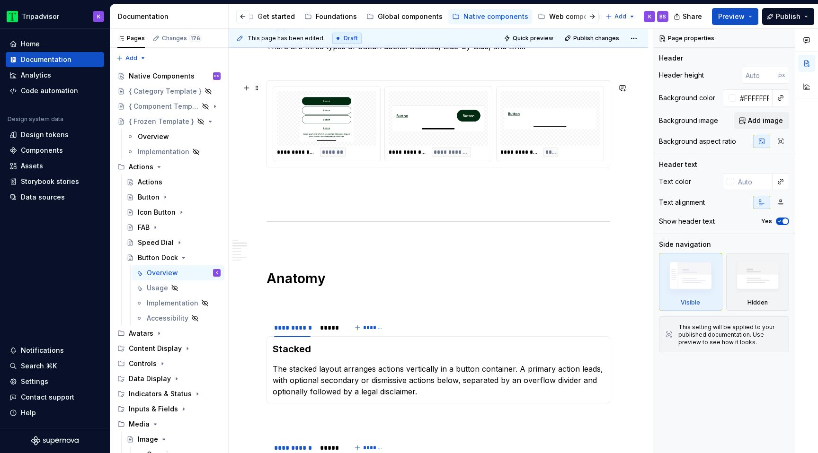
scroll to position [728, 0]
click at [389, 151] on div "**********" at bounding box center [438, 124] width 107 height 74
type textarea "*"
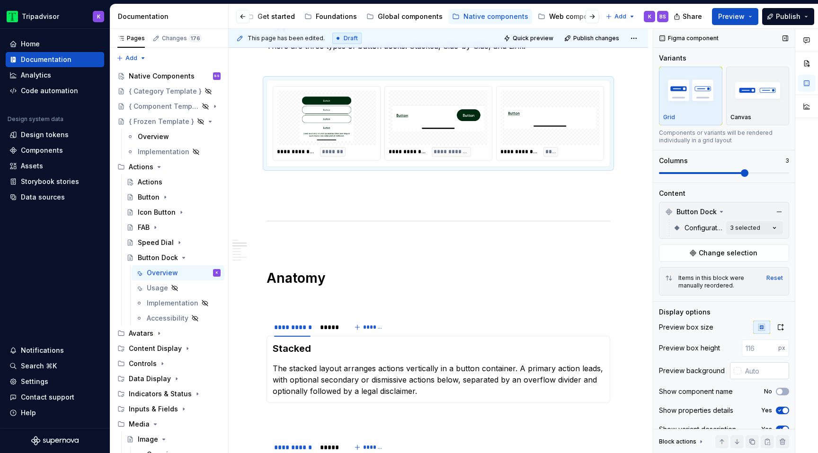
click at [746, 373] on input "text" at bounding box center [765, 371] width 48 height 17
type input "#F7F7F7"
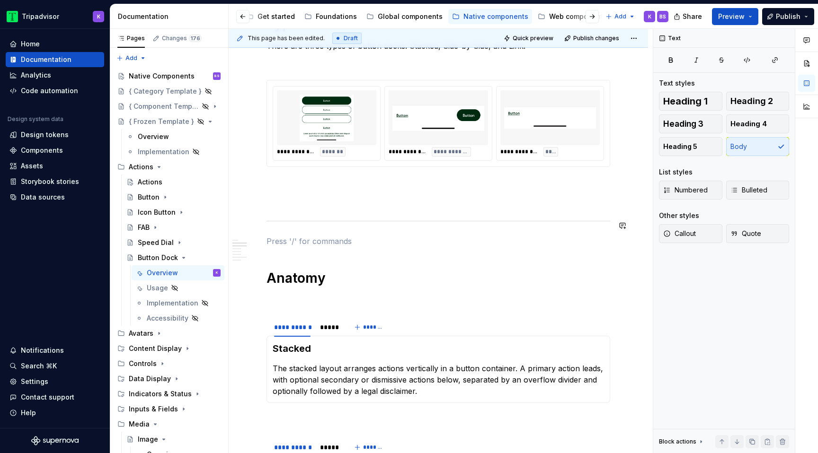
click at [548, 215] on div "**********" at bounding box center [438, 224] width 344 height 1486
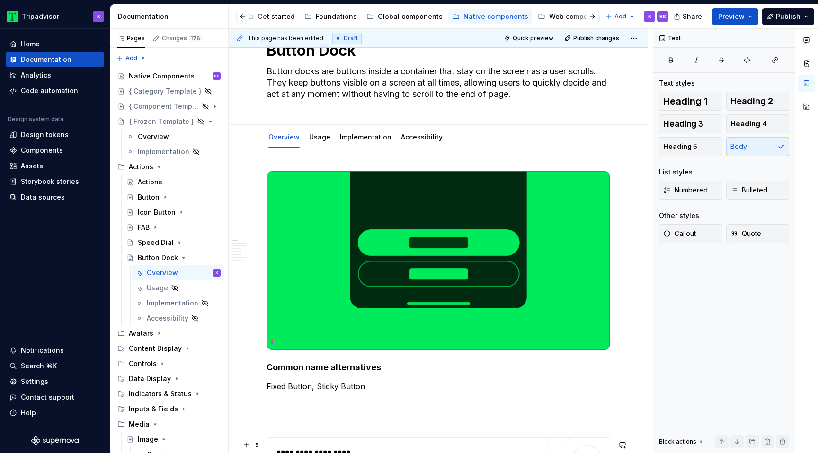
scroll to position [0, 0]
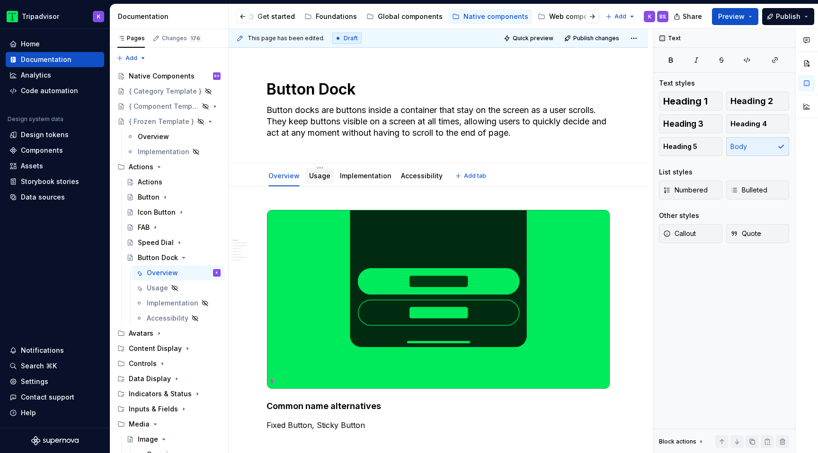
click at [321, 176] on link "Usage" at bounding box center [319, 176] width 21 height 8
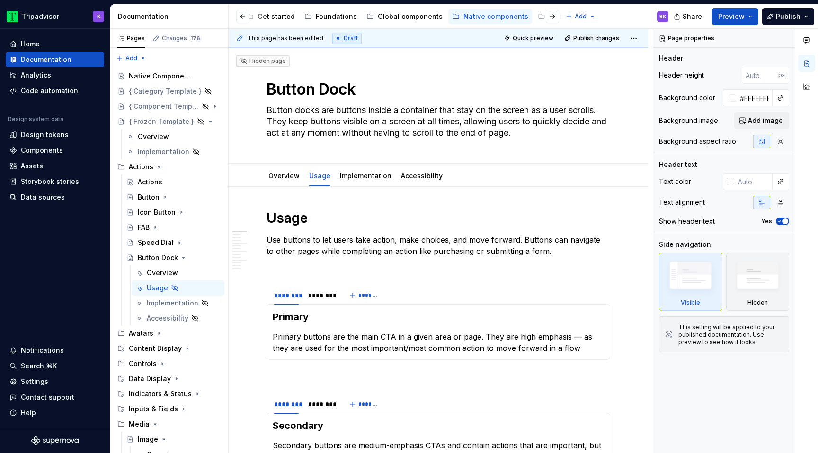
type textarea "*"
